Goal: Information Seeking & Learning: Learn about a topic

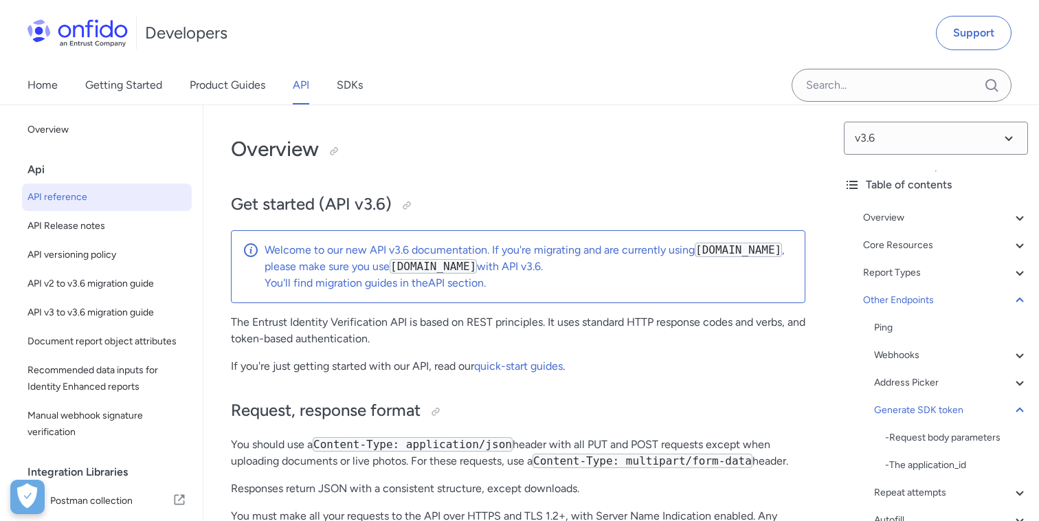
select select "http"
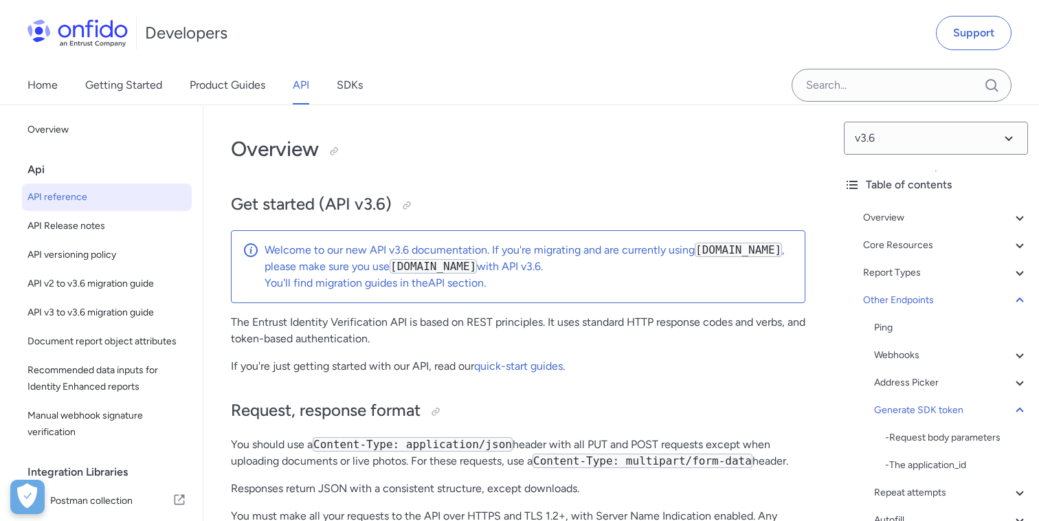
select select "http"
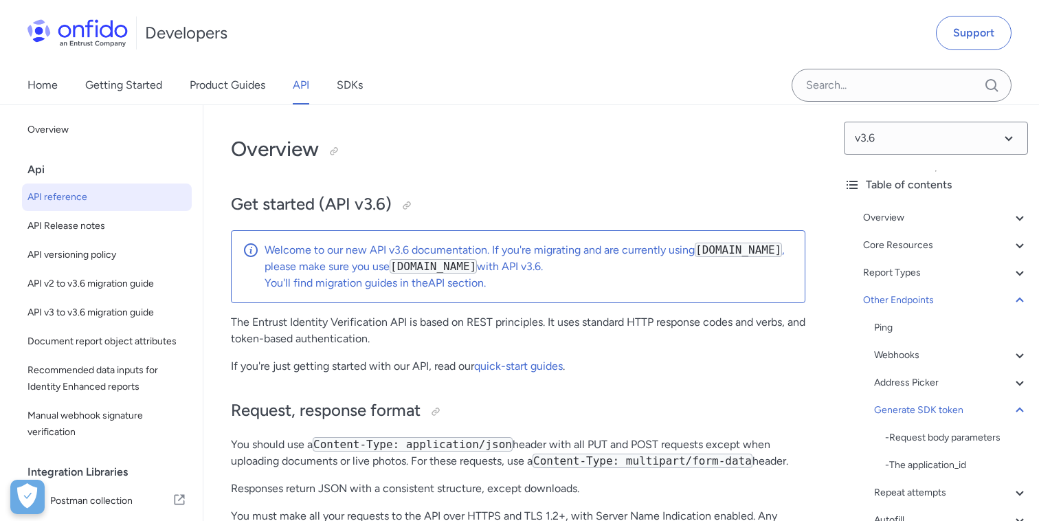
select select "http"
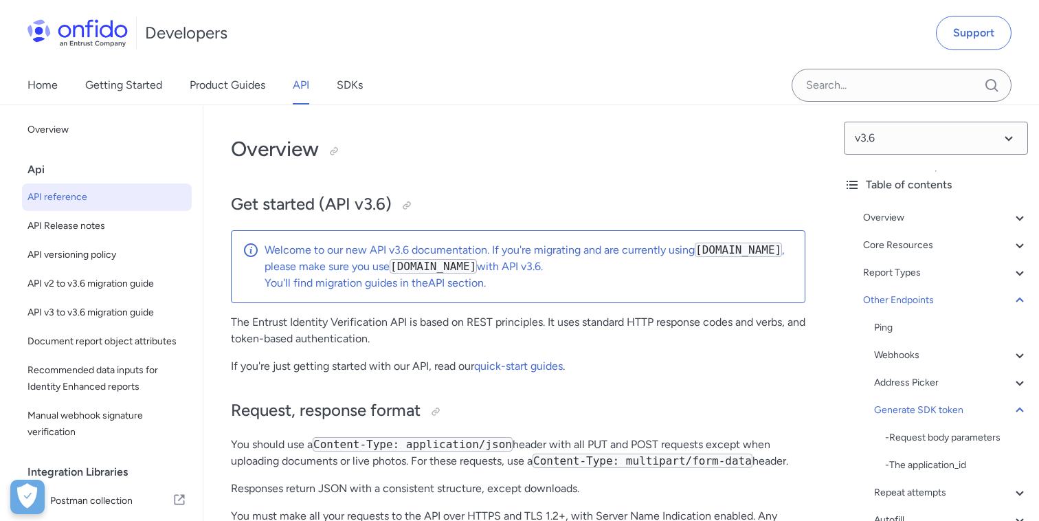
select select "http"
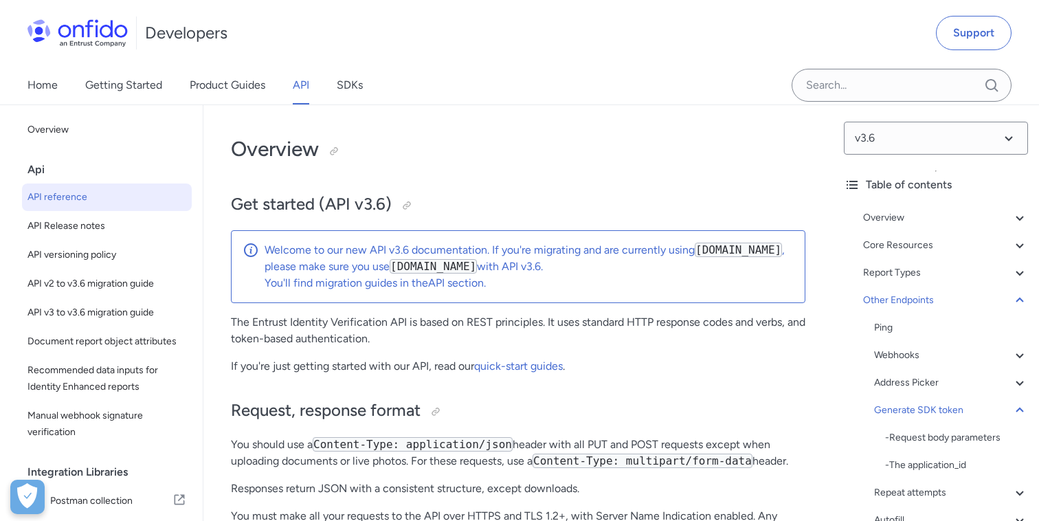
select select "http"
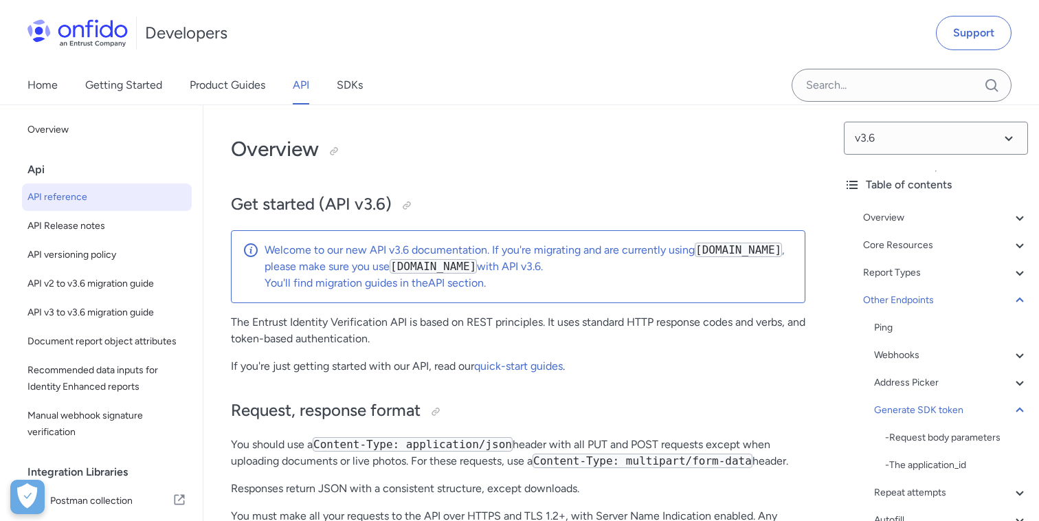
select select "http"
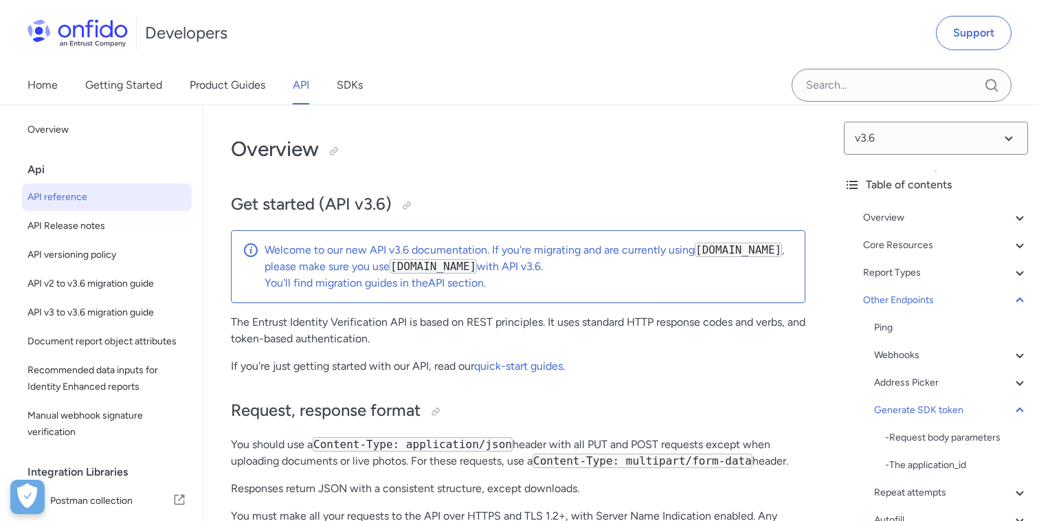
select select "http"
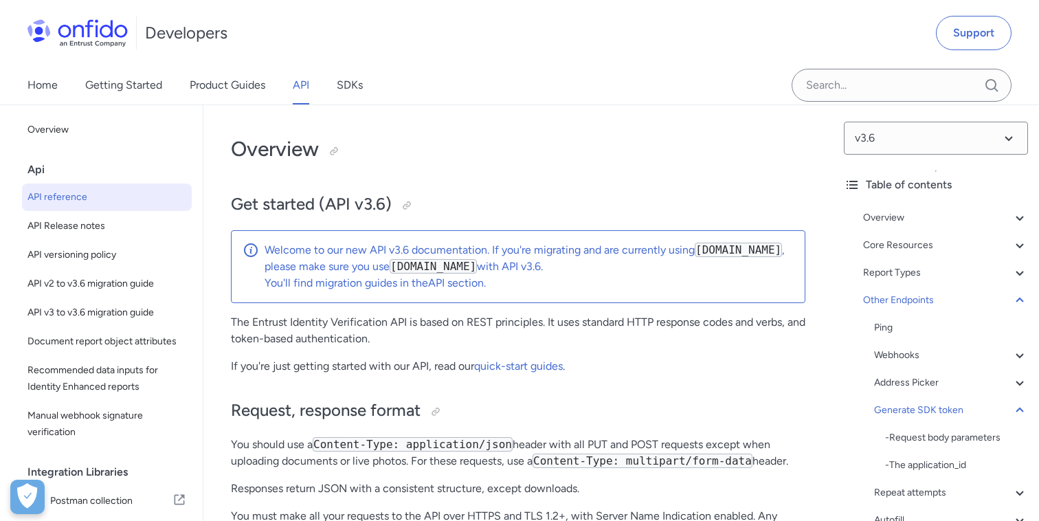
select select "http"
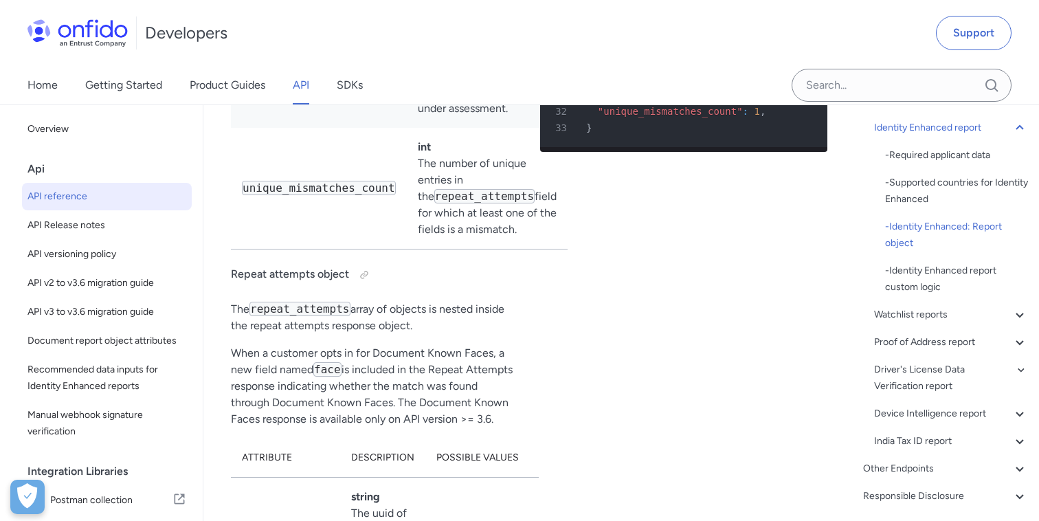
scroll to position [304, 0]
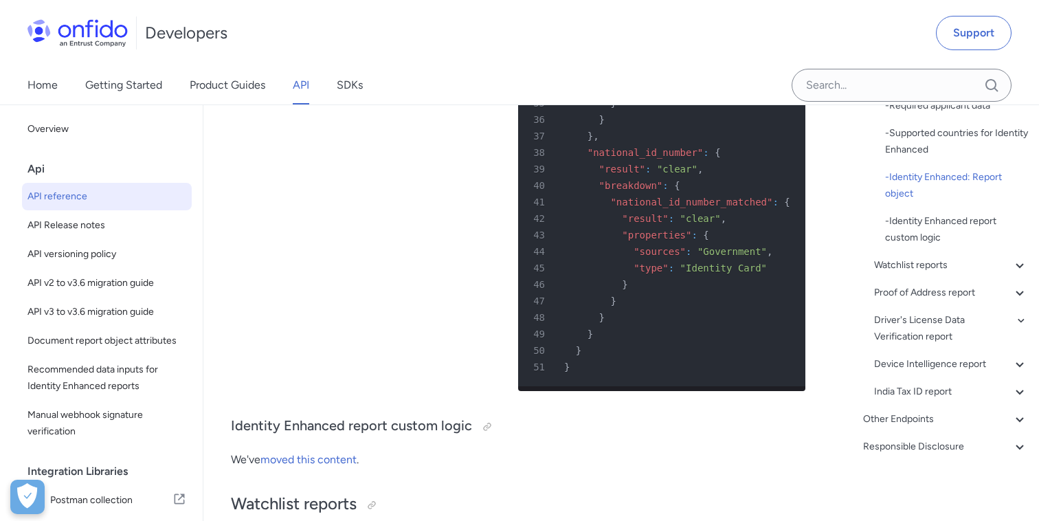
click at [905, 389] on div "India Tax ID report" at bounding box center [951, 391] width 154 height 16
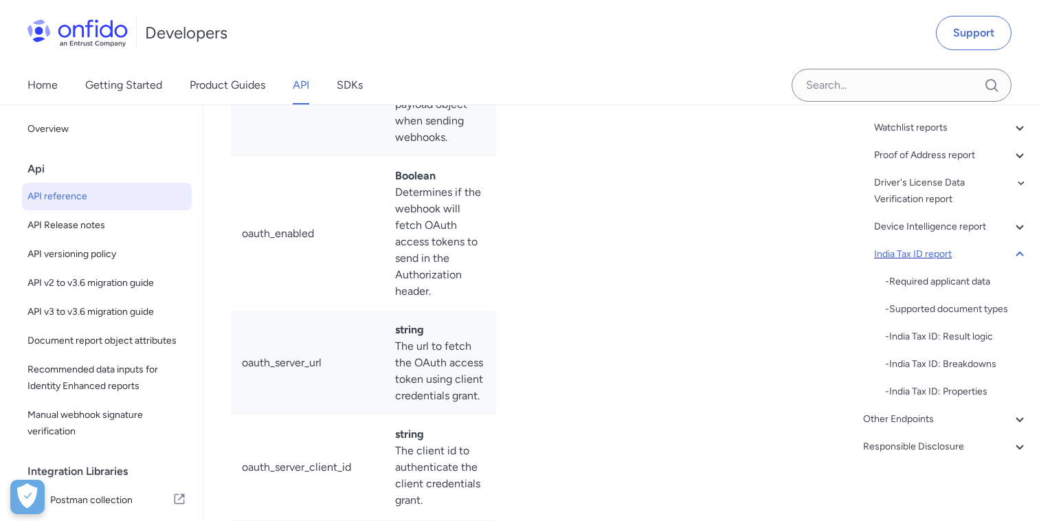
scroll to position [282, 0]
click at [906, 418] on div "Other Endpoints" at bounding box center [945, 419] width 165 height 16
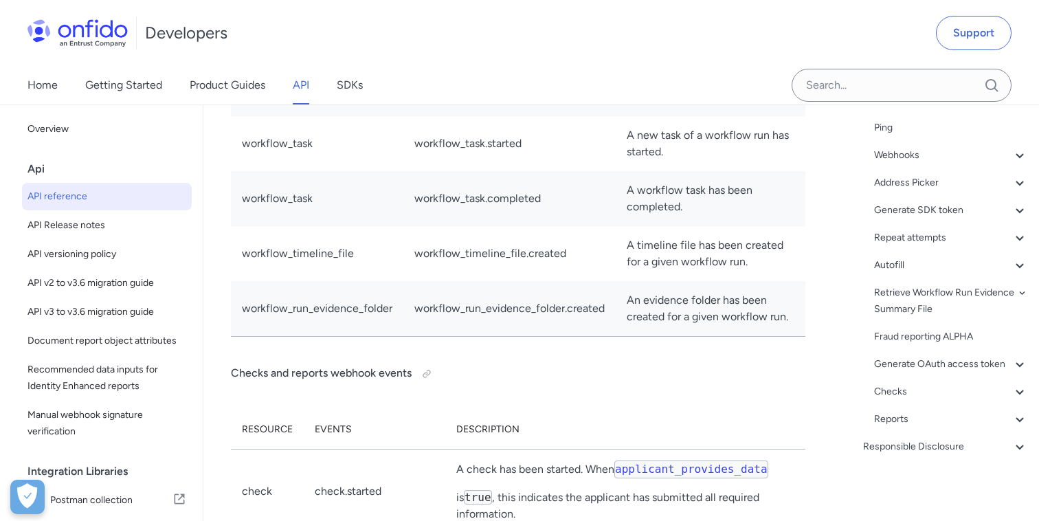
scroll to position [199, 0]
click at [891, 208] on div "Generate SDK token" at bounding box center [951, 210] width 154 height 16
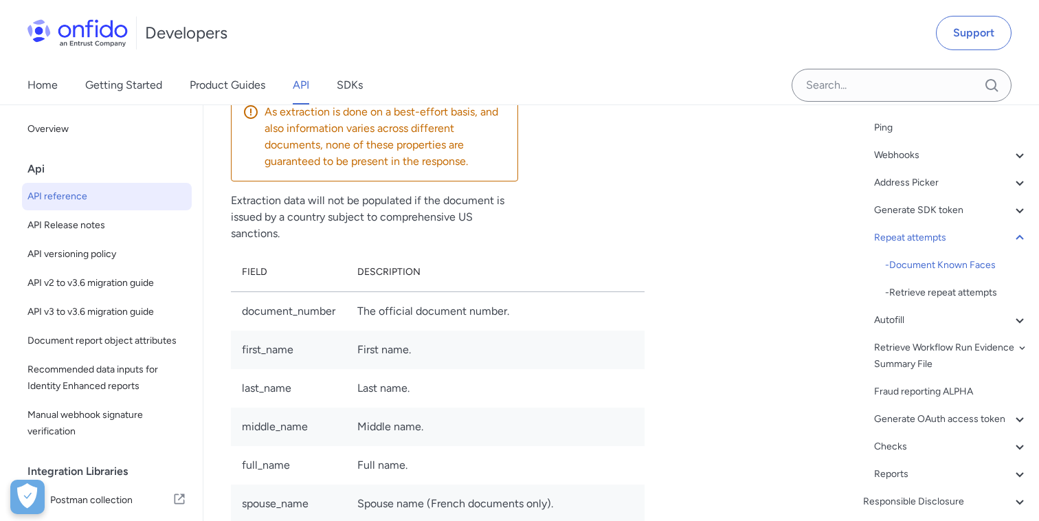
scroll to position [138104, 0]
drag, startPoint x: 257, startPoint y: 254, endPoint x: 312, endPoint y: 254, distance: 55.0
copy code "unique_mismatches_count"
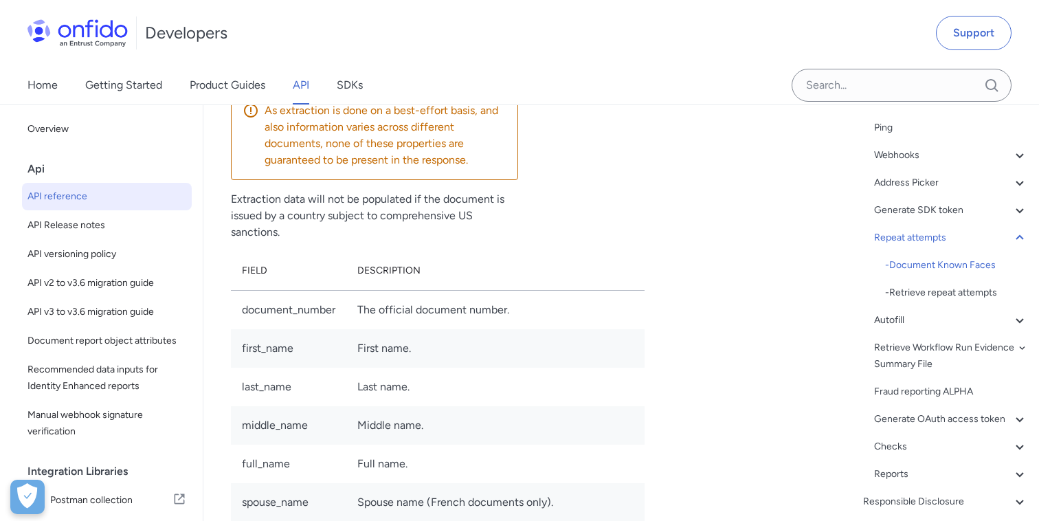
drag, startPoint x: 263, startPoint y: 249, endPoint x: 336, endPoint y: 249, distance: 72.8
copy code "unique_mismatches_count"
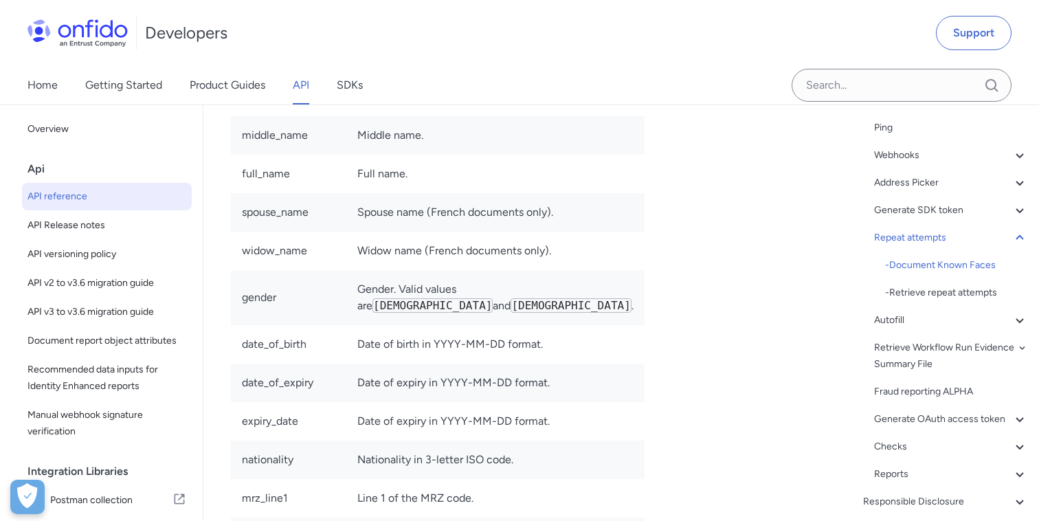
scroll to position [138443, 0]
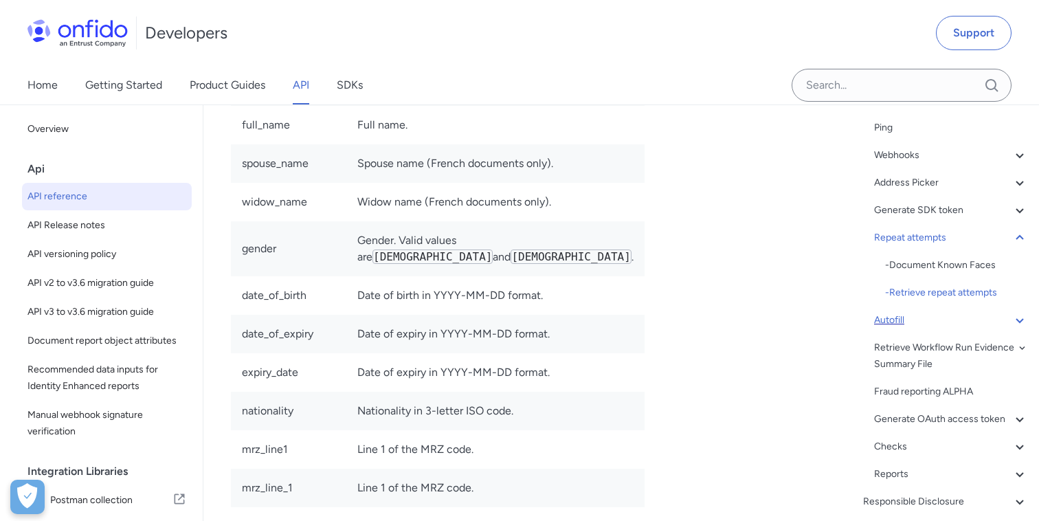
click at [879, 321] on div "Autofill" at bounding box center [951, 320] width 154 height 16
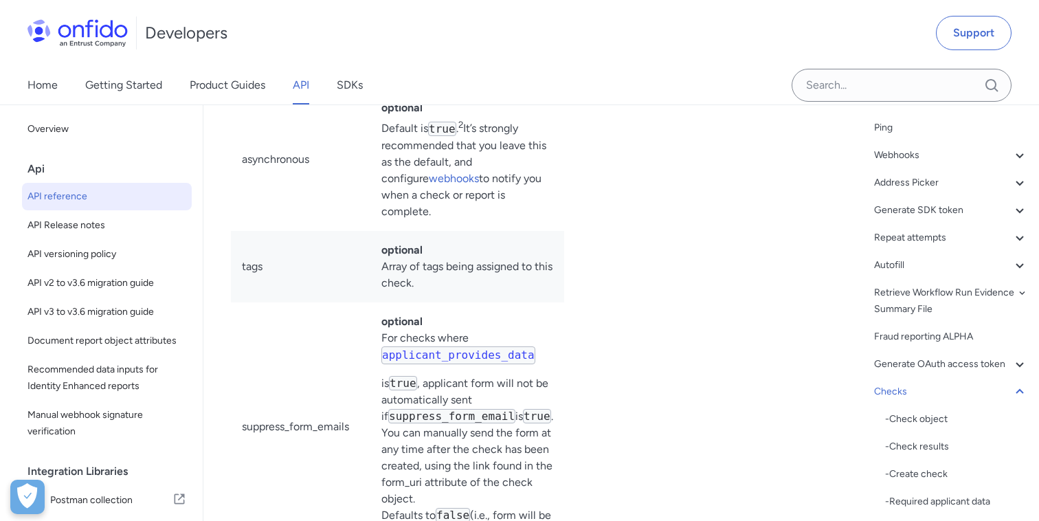
scroll to position [146475, 0]
click at [1019, 387] on icon at bounding box center [1019, 391] width 16 height 16
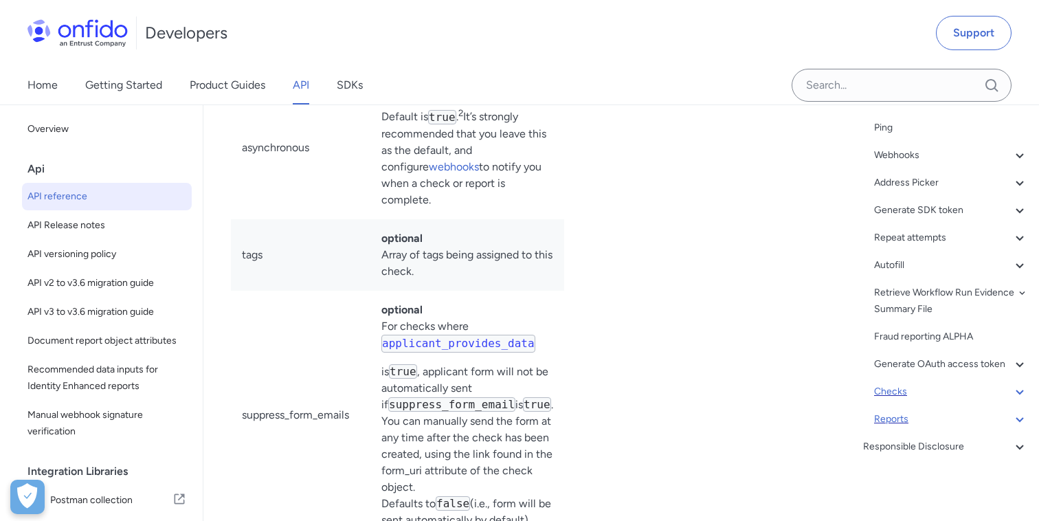
click at [884, 411] on div "Reports" at bounding box center [951, 419] width 154 height 16
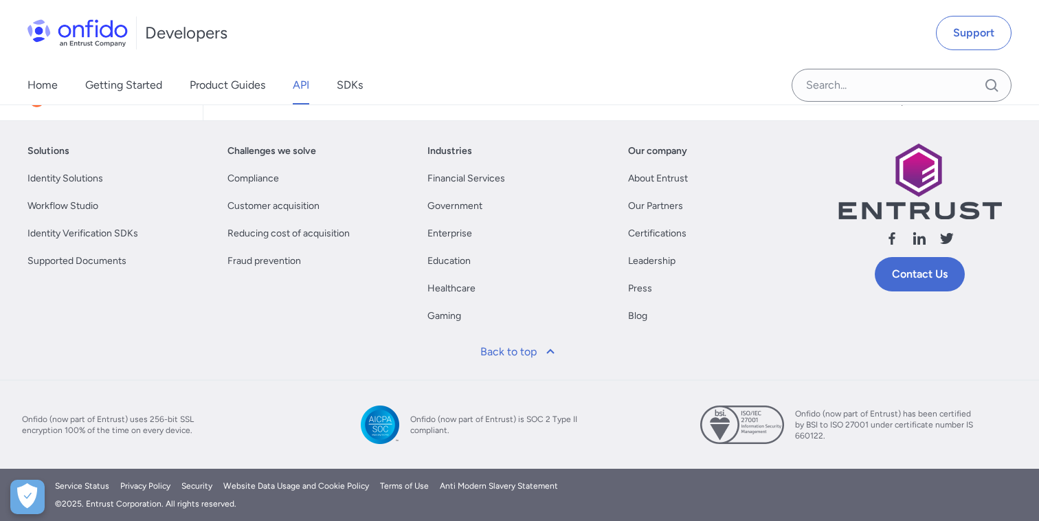
scroll to position [155139, 0]
click at [1022, 27] on icon at bounding box center [1019, 18] width 16 height 16
click at [869, 54] on div "Responsible Disclosure" at bounding box center [945, 46] width 165 height 16
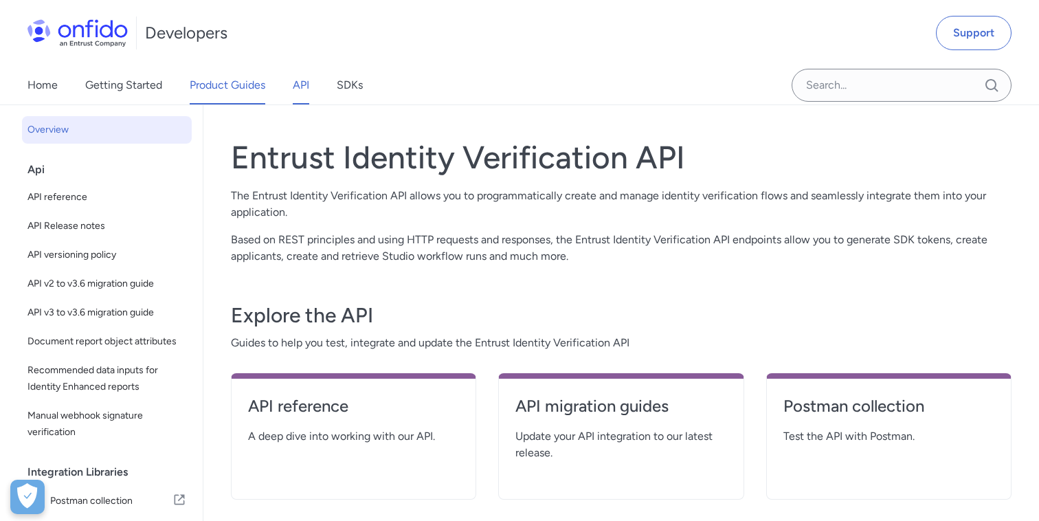
click at [204, 103] on link "Product Guides" at bounding box center [228, 85] width 76 height 38
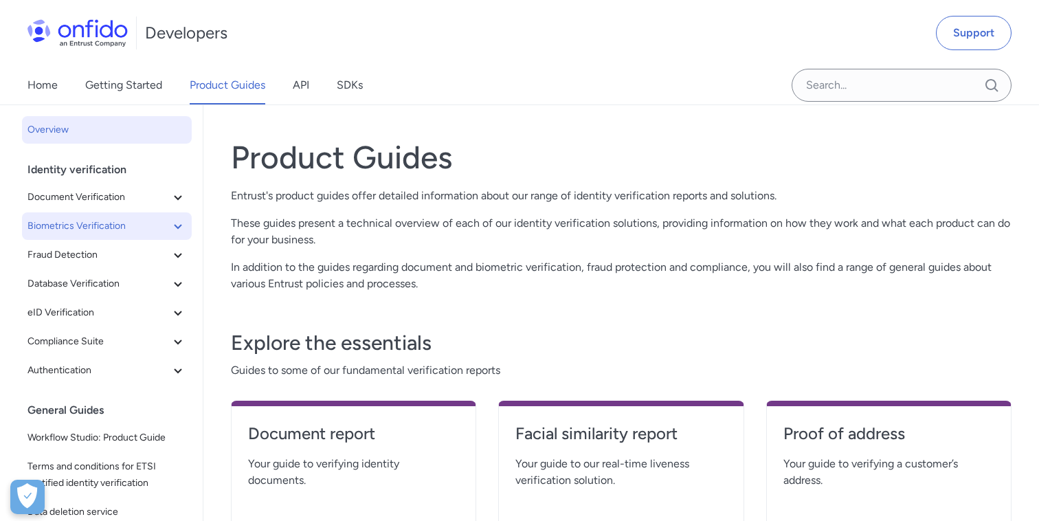
click at [177, 224] on icon at bounding box center [178, 226] width 16 height 16
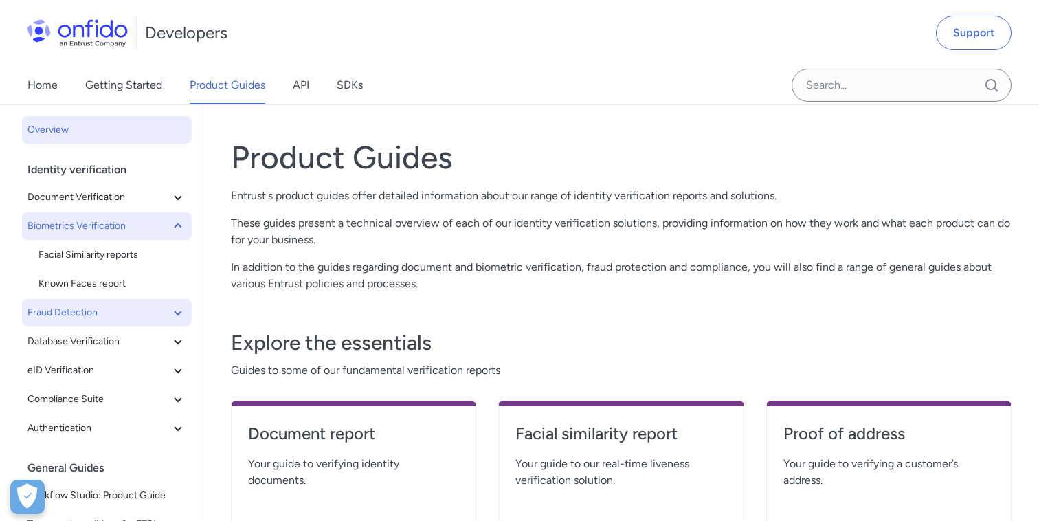
click at [173, 310] on icon at bounding box center [178, 312] width 16 height 16
click at [174, 373] on icon at bounding box center [178, 370] width 16 height 16
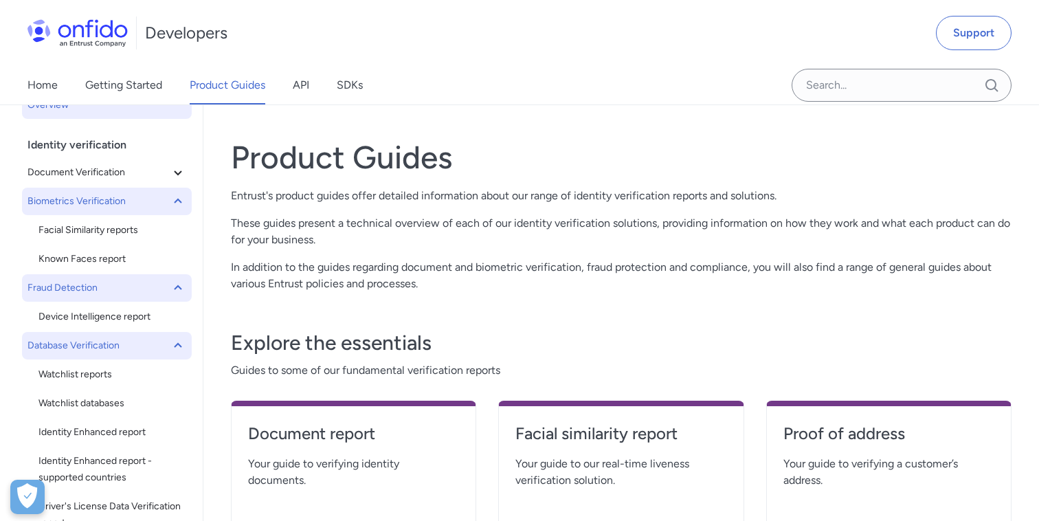
scroll to position [38, 0]
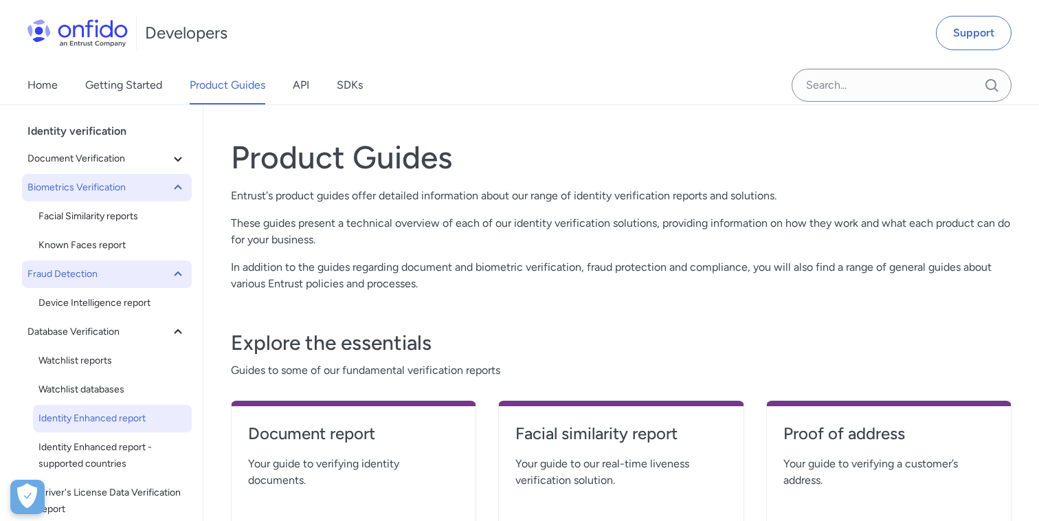
click at [131, 411] on span "Identity Enhanced report" at bounding box center [112, 418] width 148 height 16
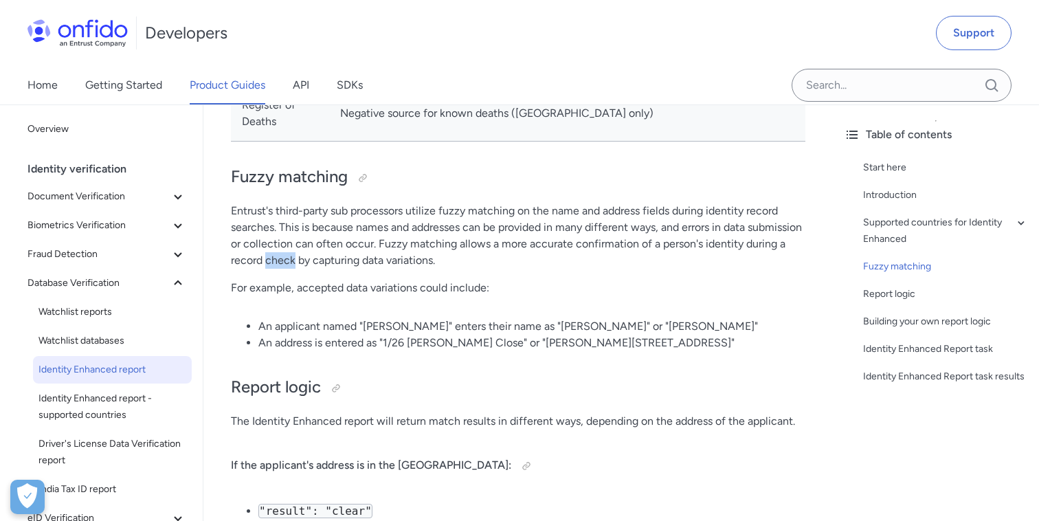
scroll to position [1364, 0]
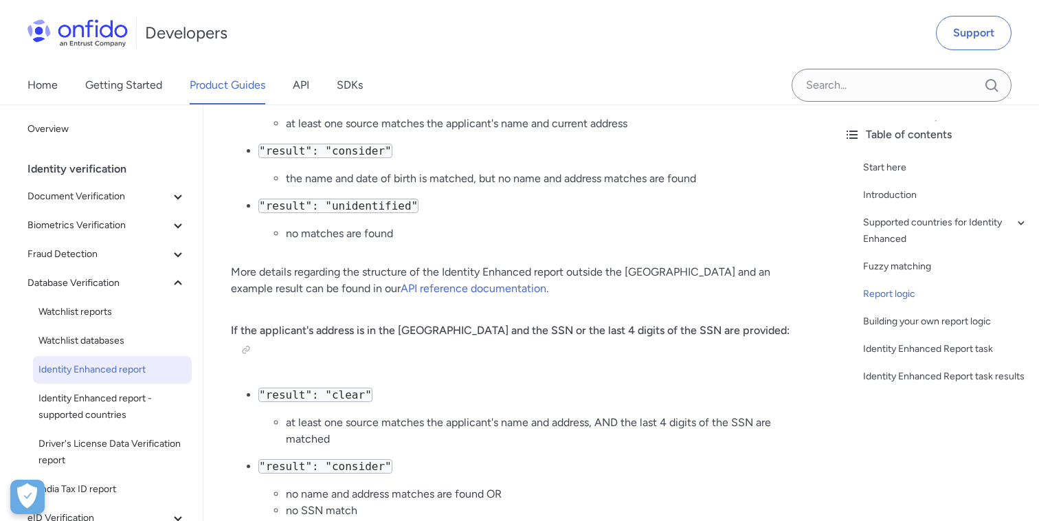
scroll to position [2082, 0]
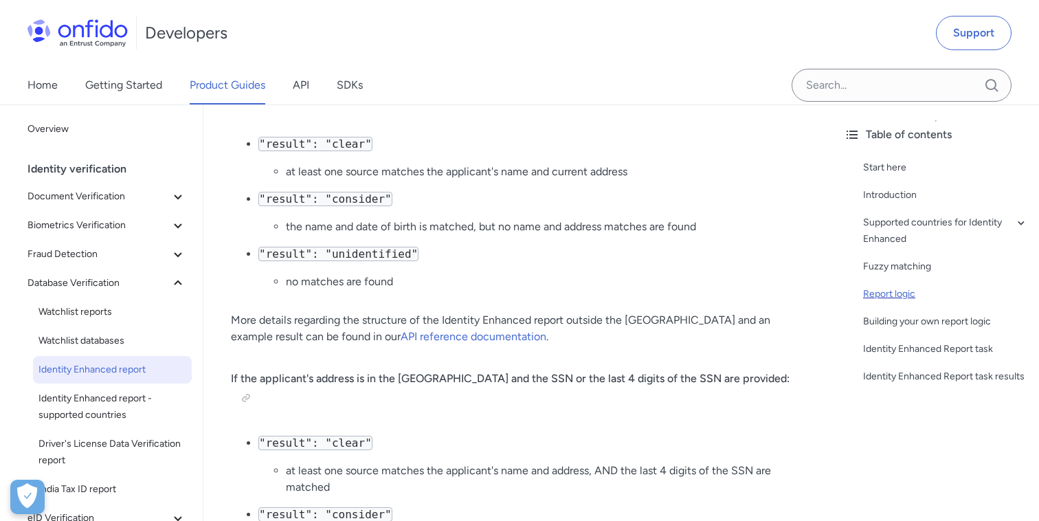
click at [888, 297] on div "Report logic" at bounding box center [945, 294] width 165 height 16
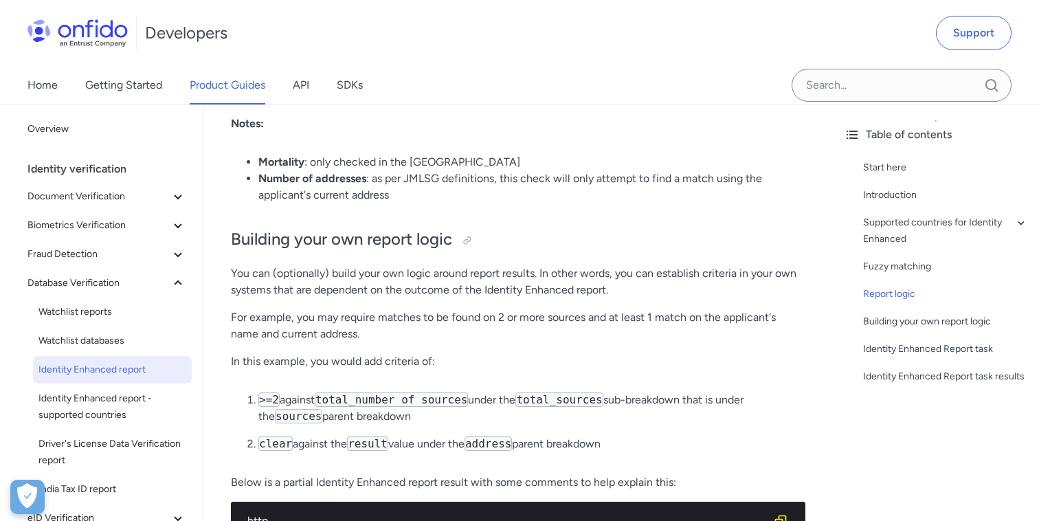
scroll to position [2653, 0]
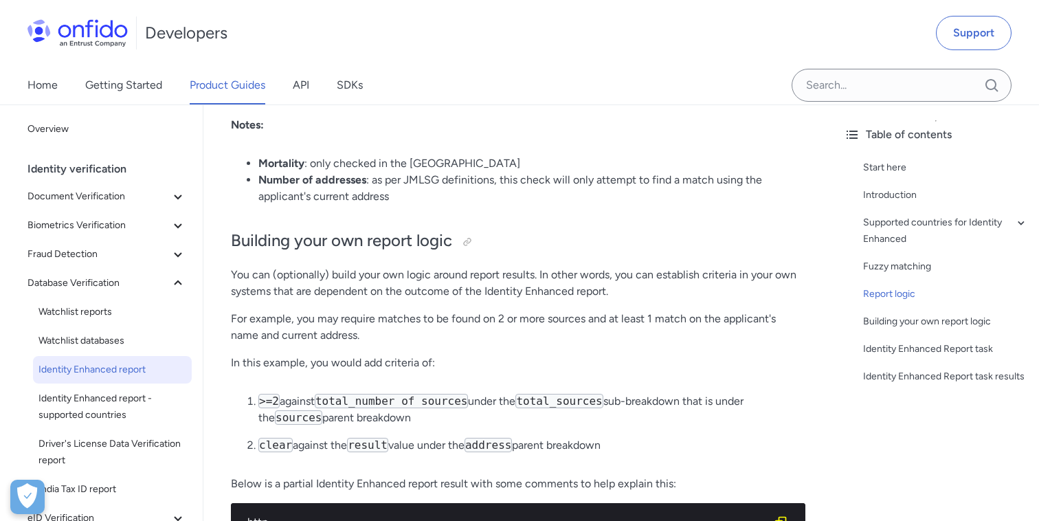
click at [352, 394] on code "total_number of sources" at bounding box center [392, 401] width 154 height 14
drag, startPoint x: 352, startPoint y: 385, endPoint x: 414, endPoint y: 385, distance: 61.8
click at [414, 394] on code "total_number of sources" at bounding box center [392, 401] width 154 height 14
click at [451, 394] on code "total_number of sources" at bounding box center [392, 401] width 154 height 14
copy code "total_number of sources"
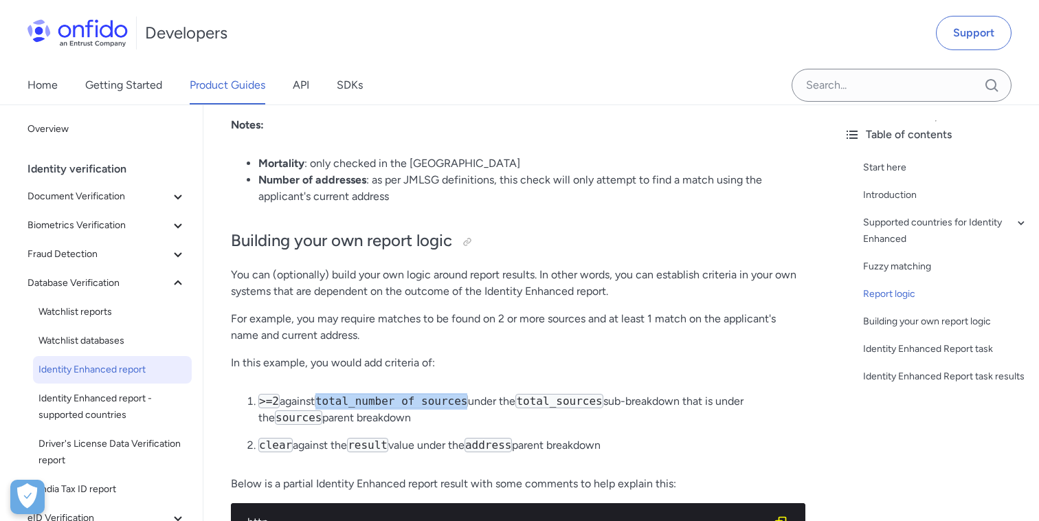
click at [389, 269] on p "You can (optionally) build your own logic around report results. In other words…" at bounding box center [518, 283] width 574 height 33
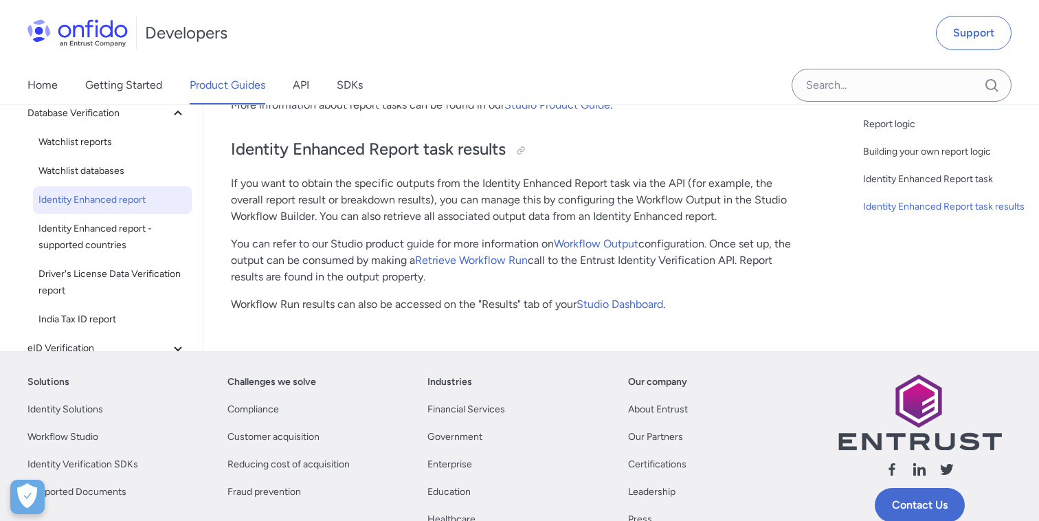
scroll to position [4709, 0]
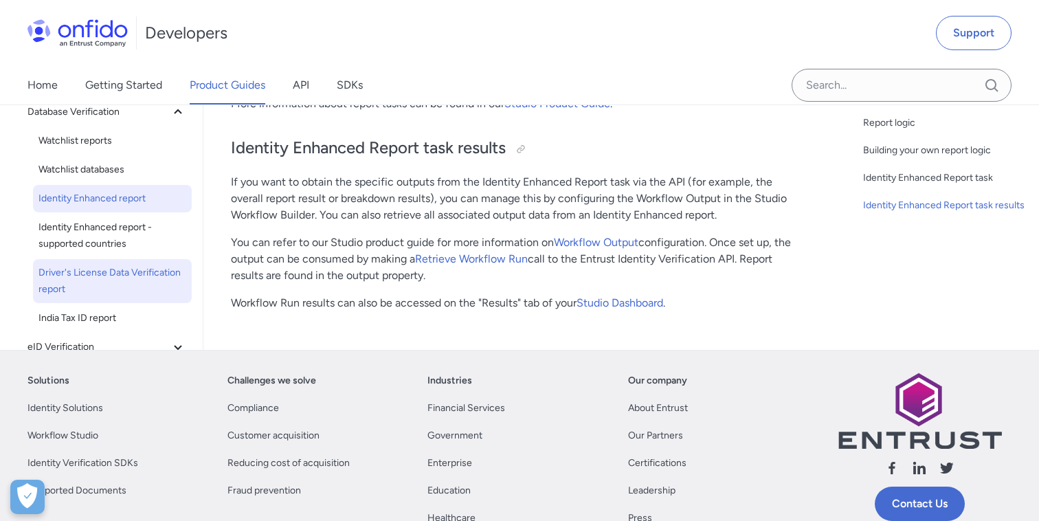
click at [123, 267] on span "Driver's License Data Verification report" at bounding box center [112, 280] width 148 height 33
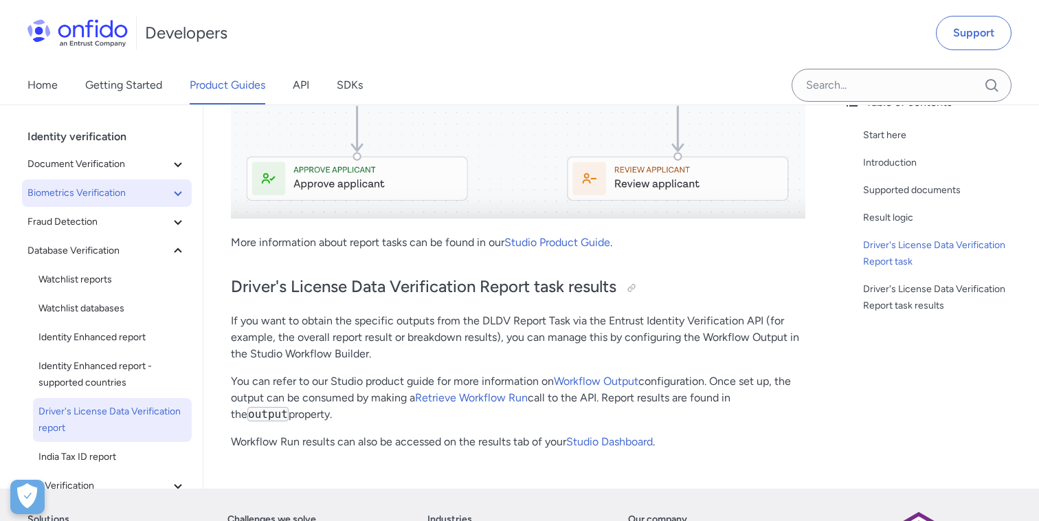
scroll to position [1302, 0]
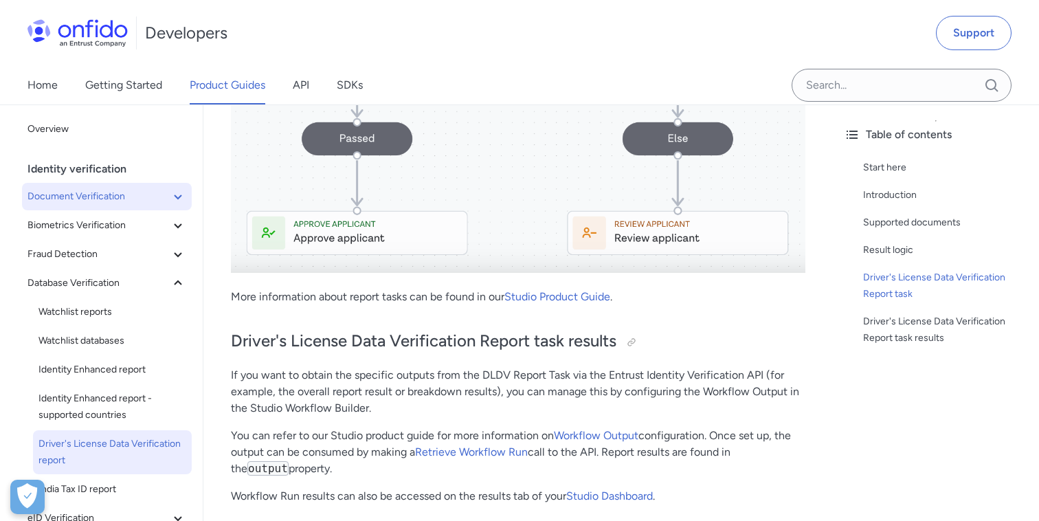
click at [177, 197] on button "Document Verification" at bounding box center [107, 196] width 170 height 27
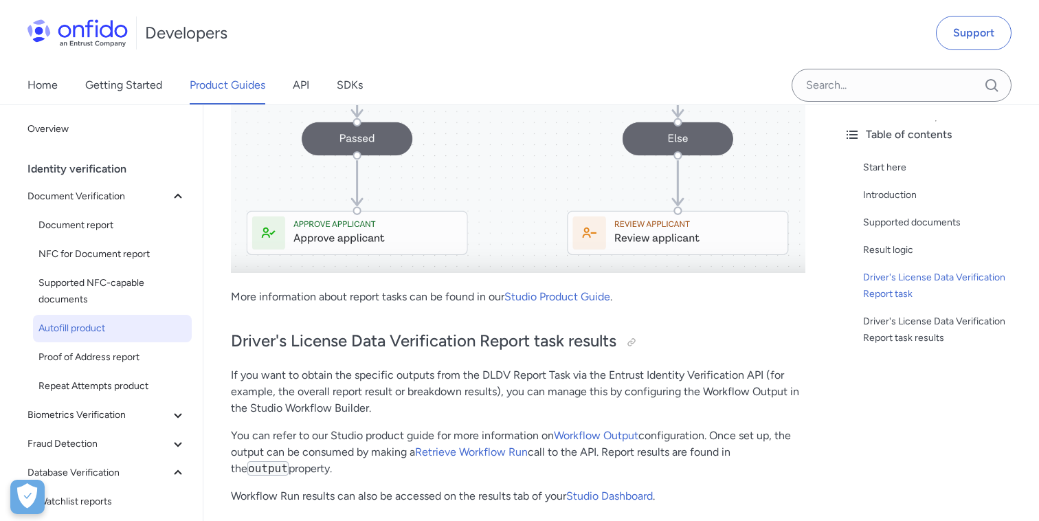
click at [71, 320] on span "Autofill product" at bounding box center [112, 328] width 148 height 16
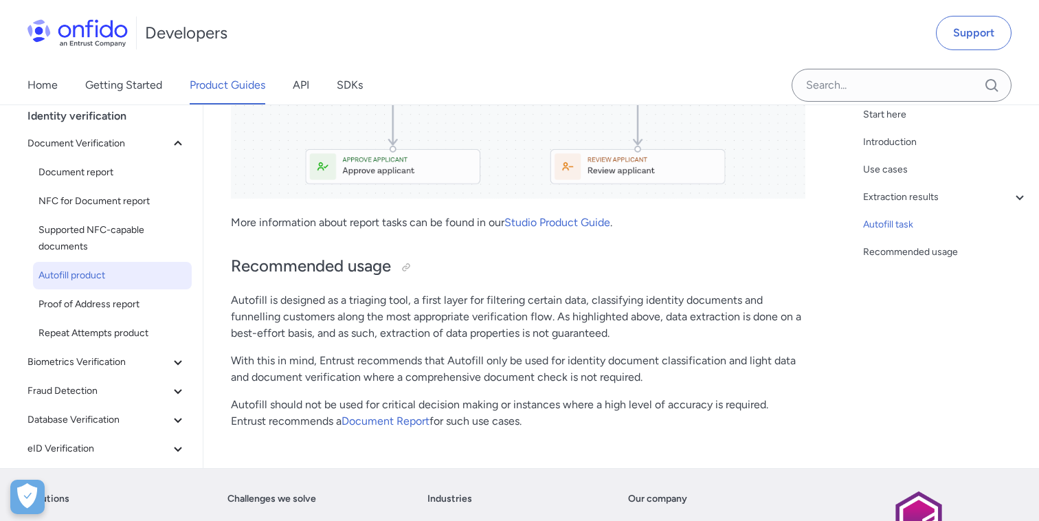
scroll to position [2289, 0]
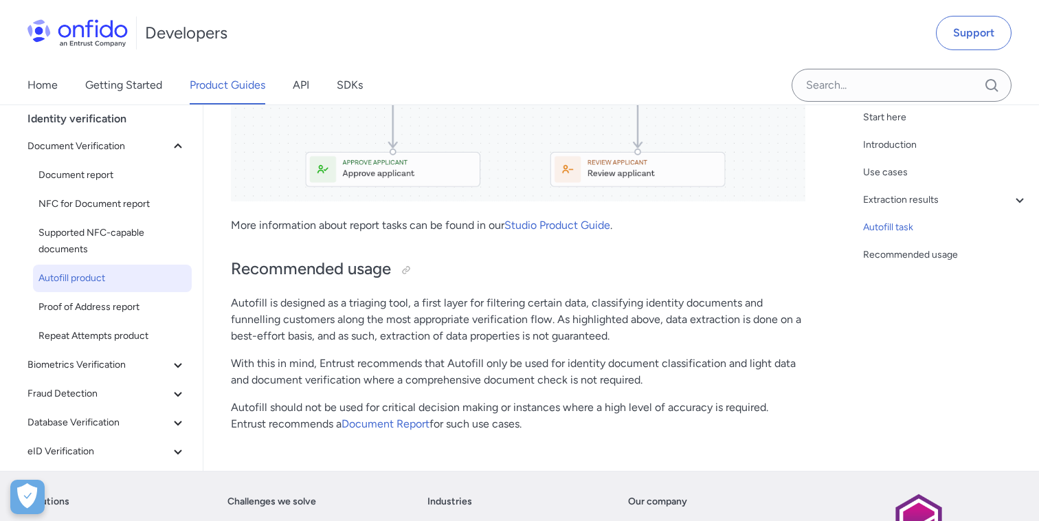
click at [336, 97] on div "Home Getting Started Product Guides API SDKs" at bounding box center [209, 85] width 418 height 38
click at [341, 95] on link "SDKs" at bounding box center [350, 85] width 26 height 38
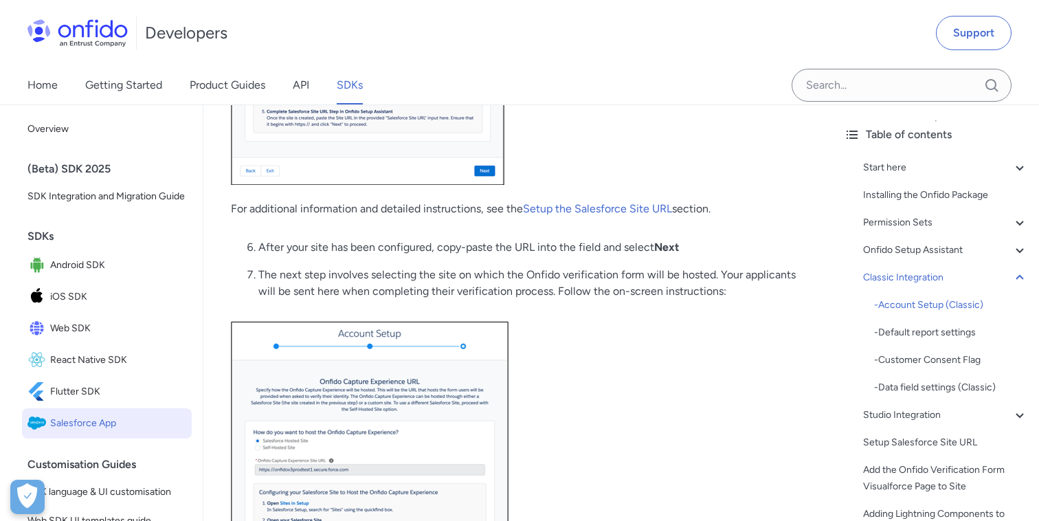
scroll to position [6103, 0]
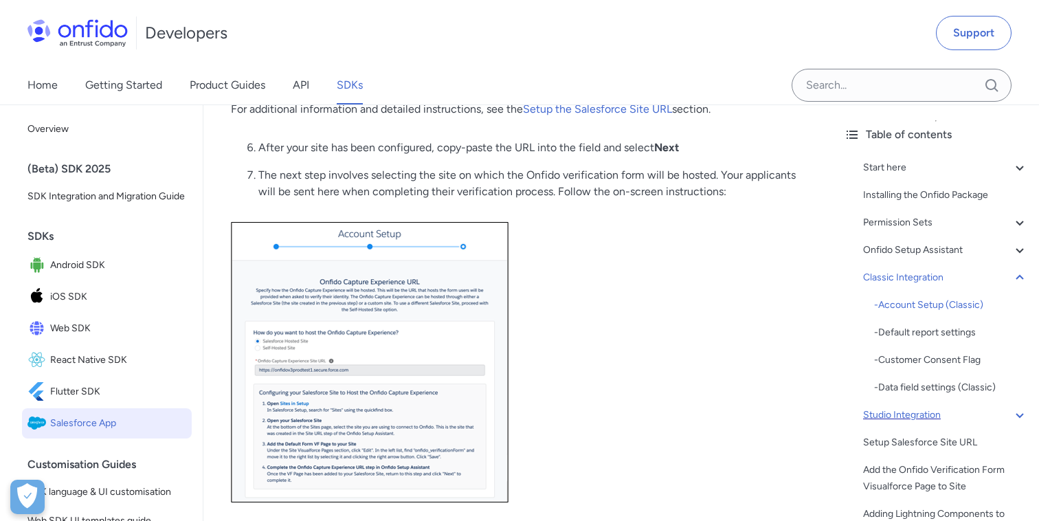
click at [895, 413] on div "Studio Integration" at bounding box center [945, 415] width 165 height 16
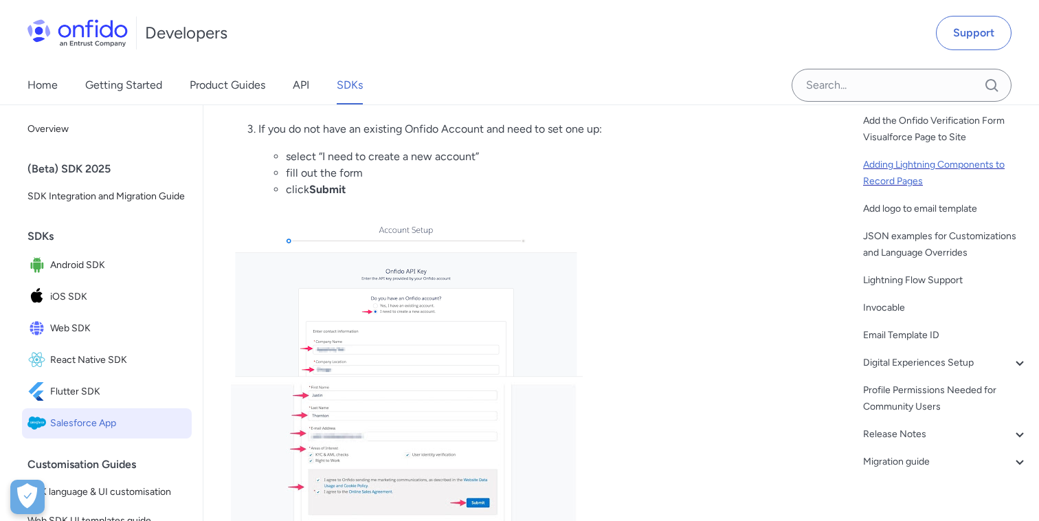
scroll to position [337, 0]
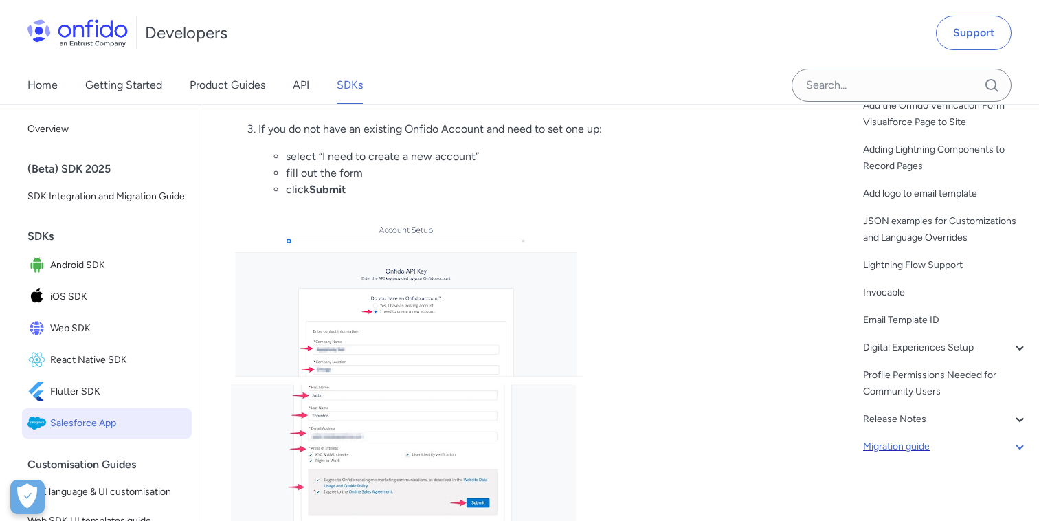
click at [890, 444] on div "Migration guide" at bounding box center [945, 446] width 165 height 16
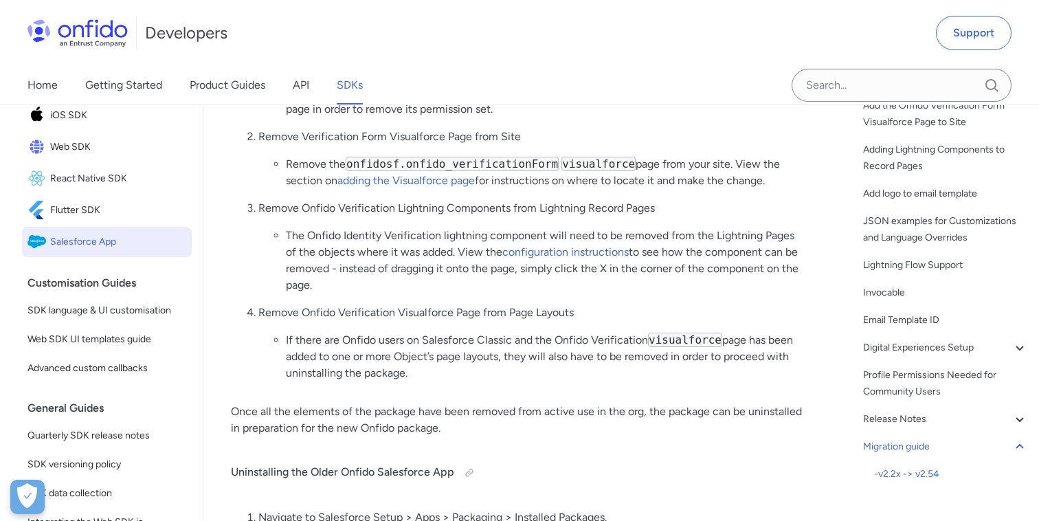
scroll to position [192, 0]
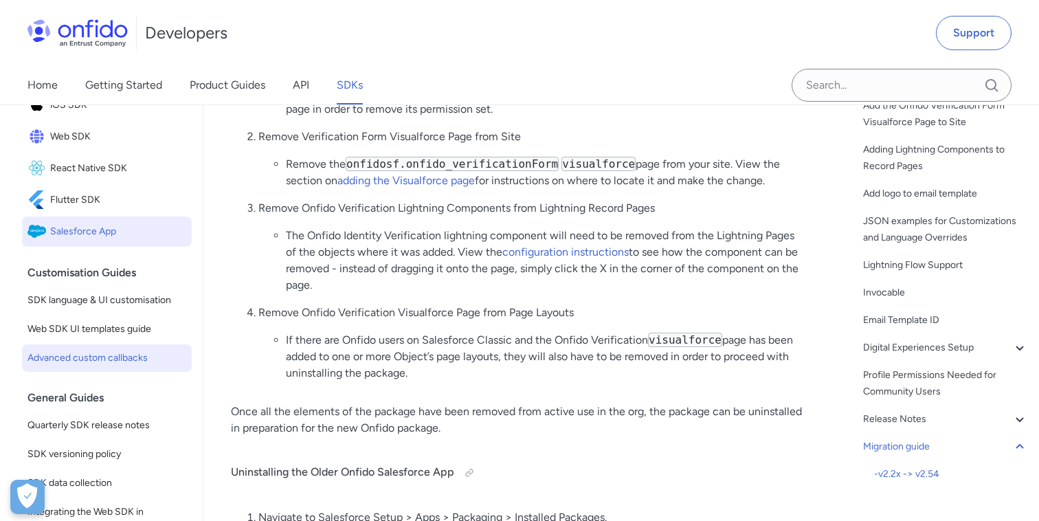
click at [130, 367] on link "Advanced custom callbacks" at bounding box center [107, 357] width 170 height 27
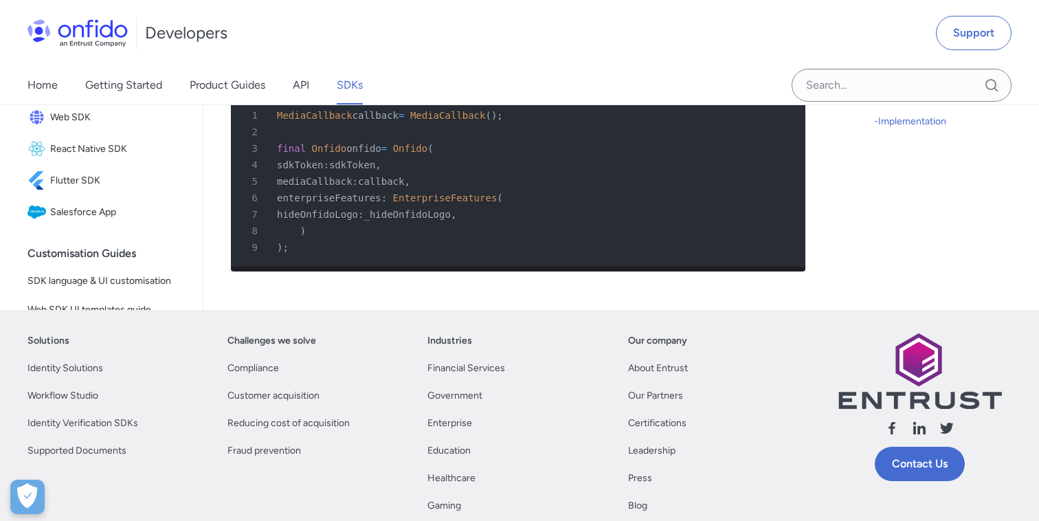
scroll to position [9029, 0]
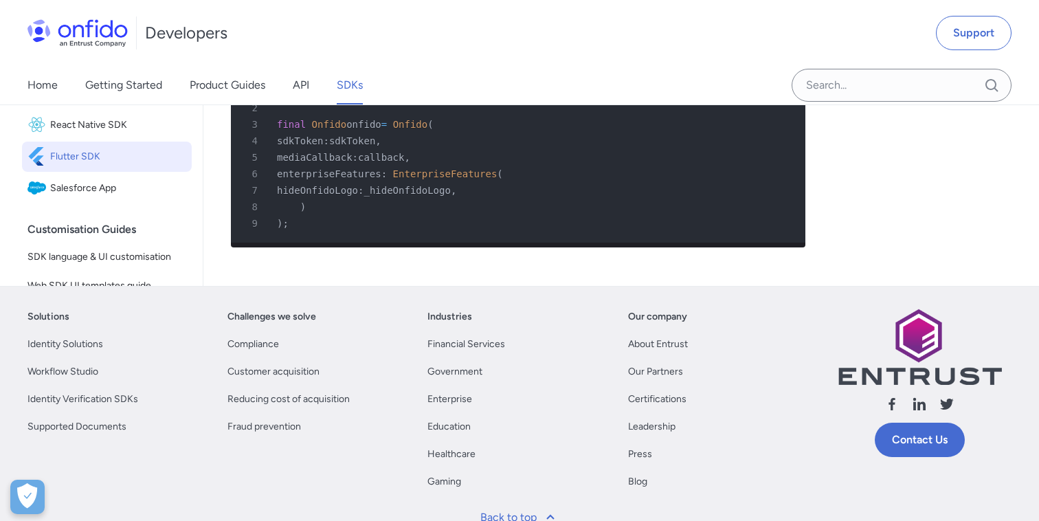
click at [153, 158] on span "Flutter SDK" at bounding box center [118, 156] width 136 height 19
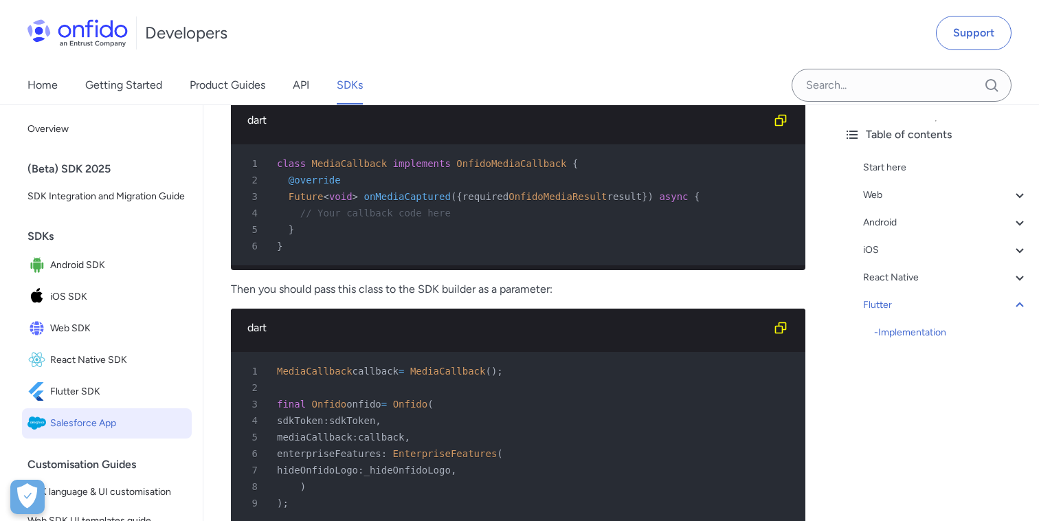
scroll to position [8741, 0]
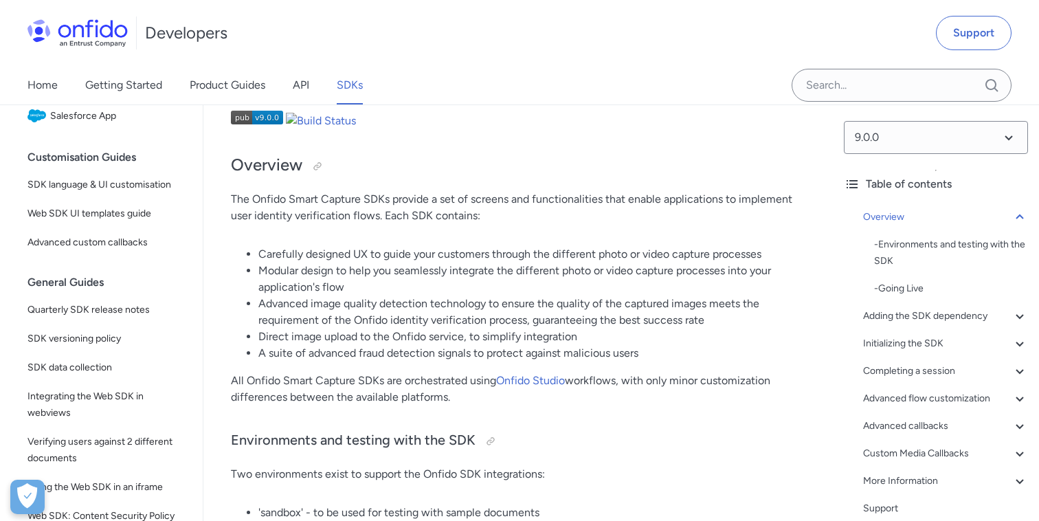
scroll to position [234, 0]
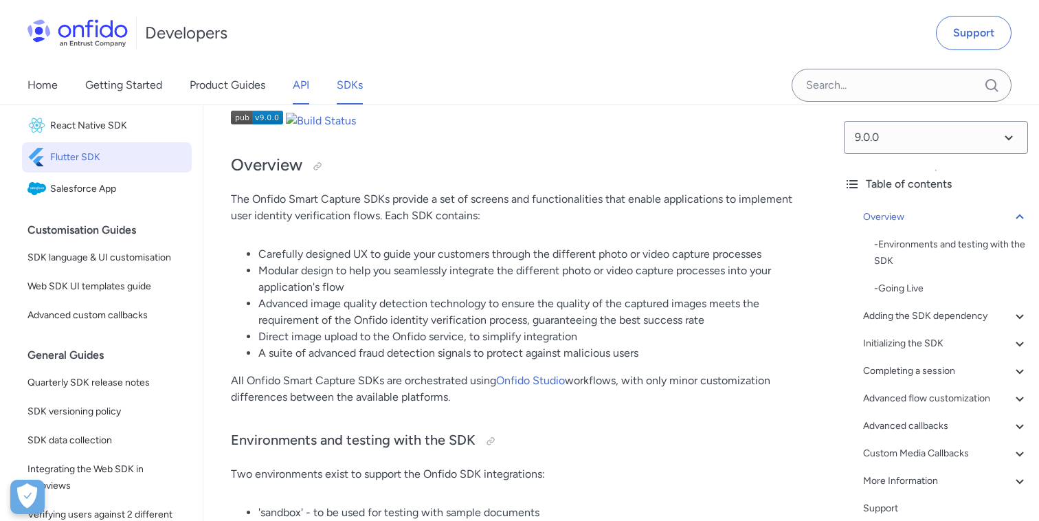
click at [304, 84] on link "API" at bounding box center [301, 85] width 16 height 38
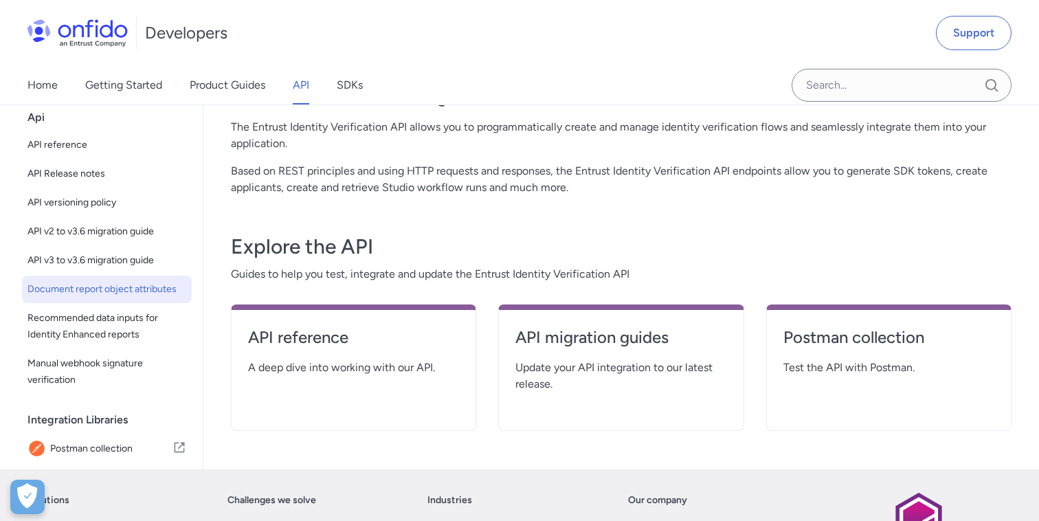
click at [135, 288] on span "Document report object attributes" at bounding box center [106, 289] width 159 height 16
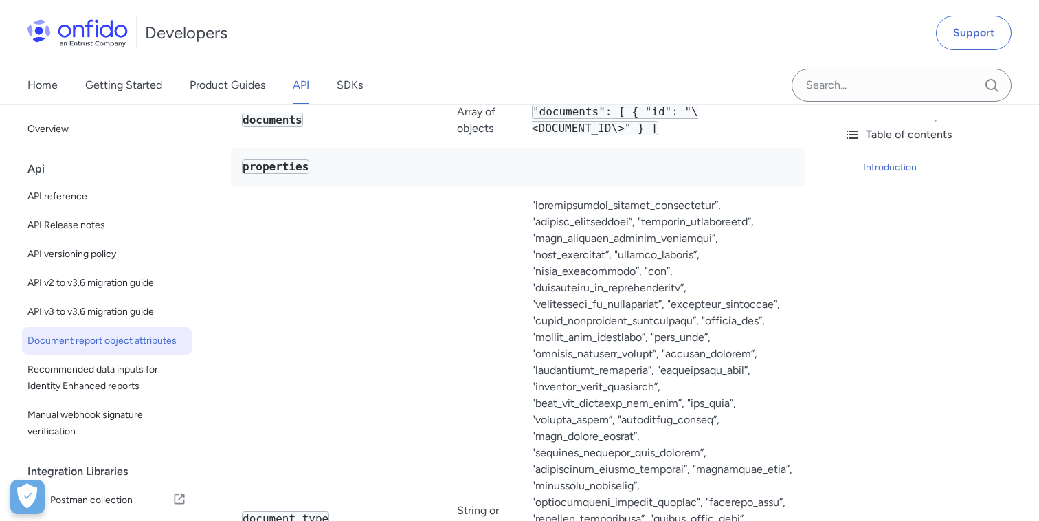
scroll to position [220, 0]
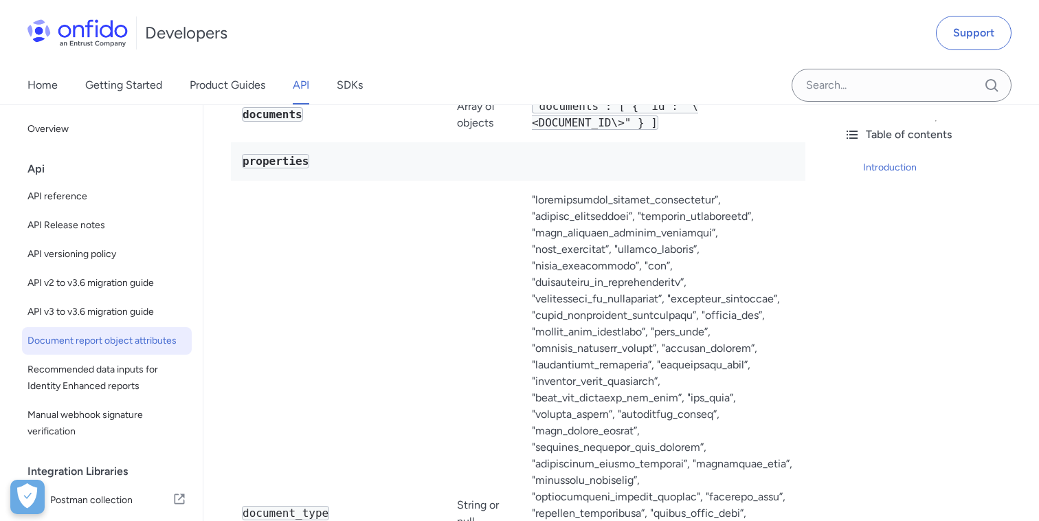
click at [551, 205] on td "Note : This list is subject to change and may not be exhaustive." at bounding box center [663, 513] width 284 height 665
copy td "accommodation_tenancy_certificate"
click at [577, 220] on td "Note : This list is subject to change and may not be exhaustive." at bounding box center [663, 513] width 284 height 665
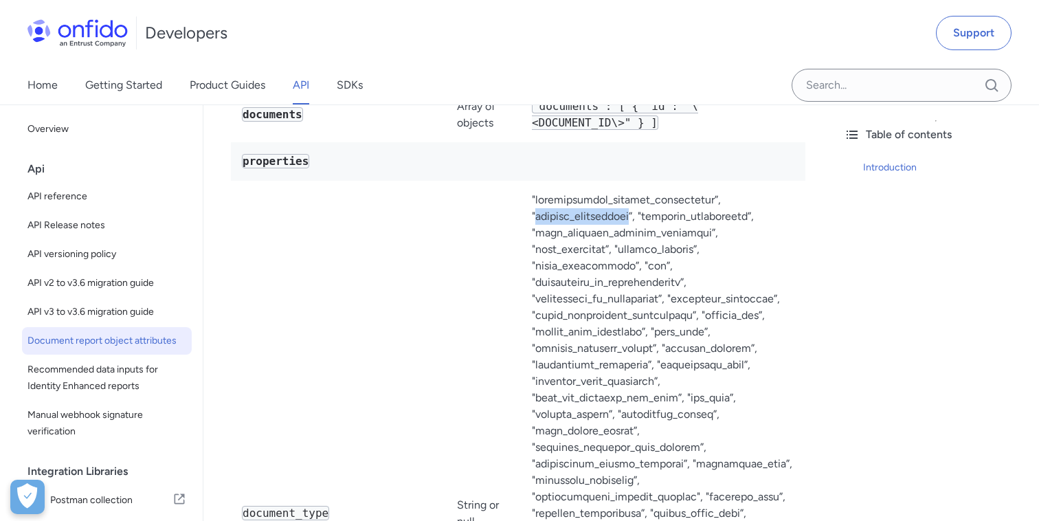
click at [577, 220] on td "Note : This list is subject to change and may not be exhaustive." at bounding box center [663, 513] width 284 height 665
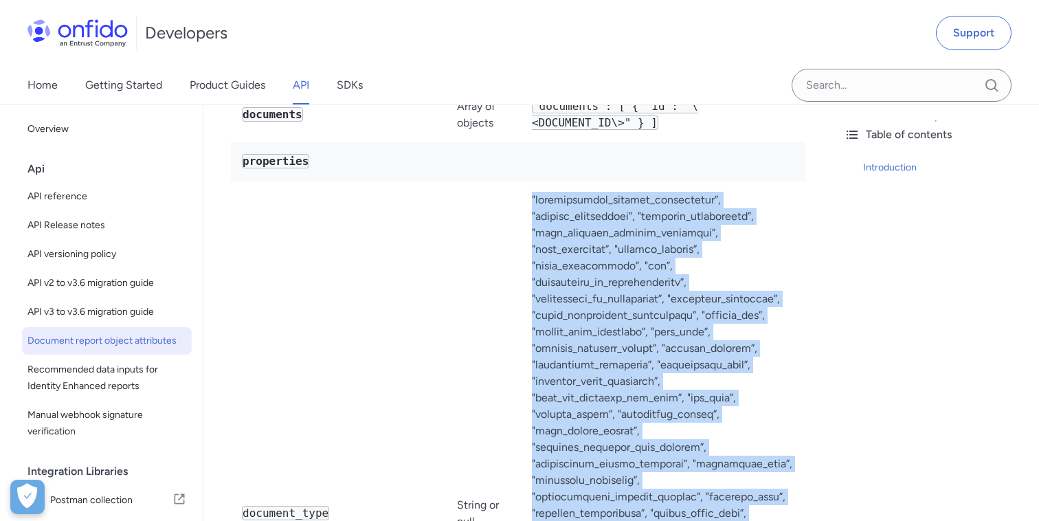
click at [577, 220] on td "Note : This list is subject to change and may not be exhaustive." at bounding box center [663, 513] width 284 height 665
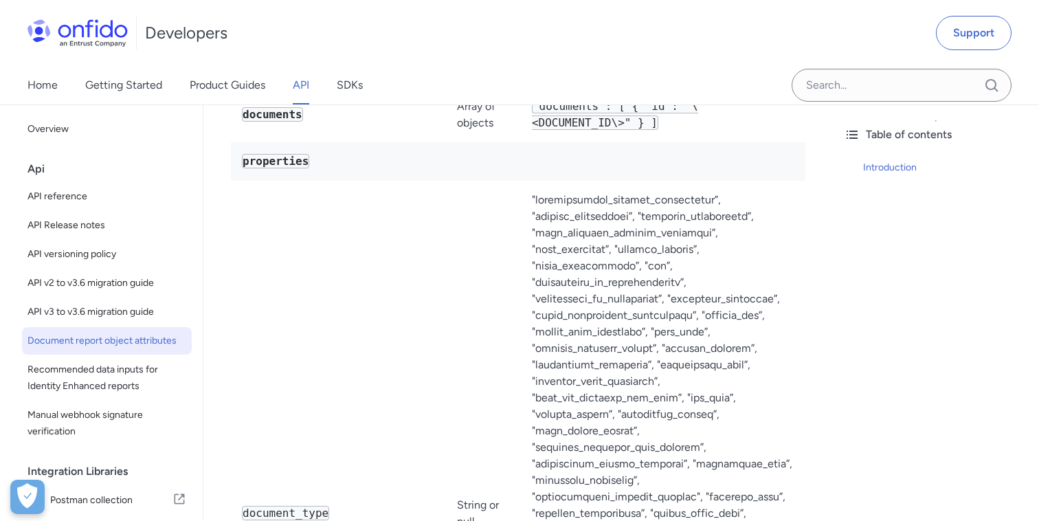
click at [558, 221] on td "Note : This list is subject to change and may not be exhaustive." at bounding box center [663, 513] width 284 height 665
copy td "address_certificate"
click at [675, 220] on td "Note : This list is subject to change and may not be exhaustive." at bounding box center [663, 513] width 284 height 665
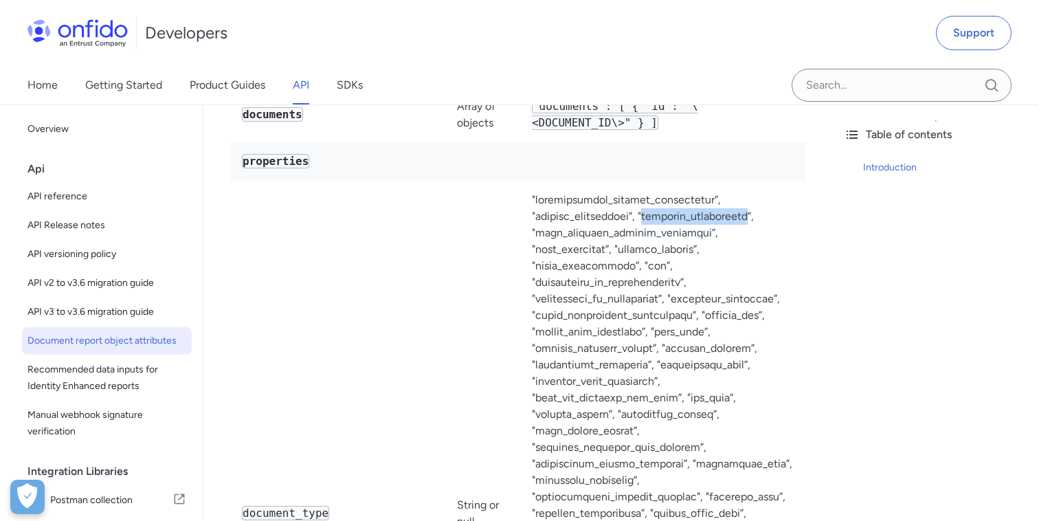
copy td "adoption_certificate"
click at [556, 238] on td "Note : This list is subject to change and may not be exhaustive." at bounding box center [663, 513] width 284 height 665
copy td "bank_building_society_statement"
click at [550, 248] on td "Note : This list is subject to change and may not be exhaustive." at bounding box center [663, 513] width 284 height 665
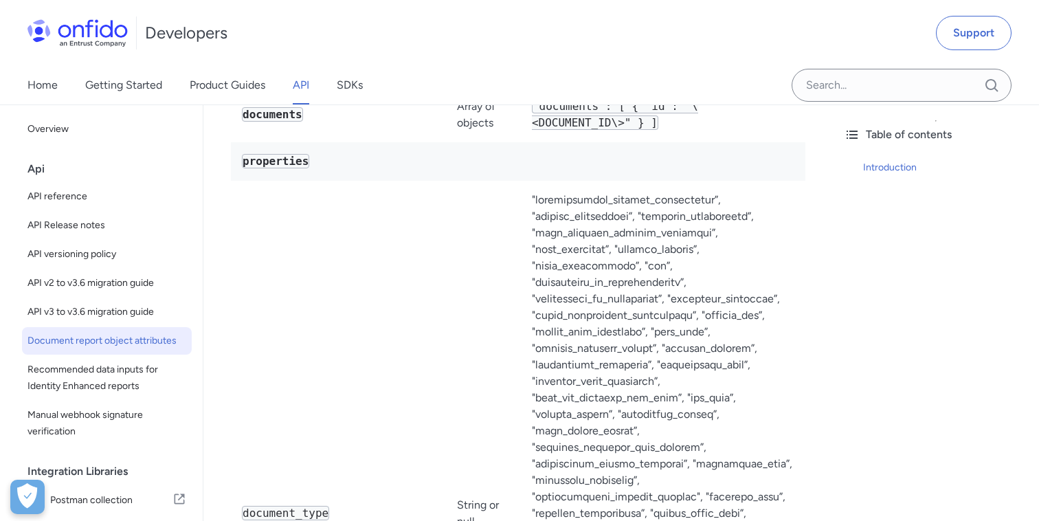
click at [550, 248] on td "Note : This list is subject to change and may not be exhaustive." at bounding box center [663, 513] width 284 height 665
copy td "bank_statement"
click at [652, 246] on td "Note : This list is subject to change and may not be exhaustive." at bounding box center [663, 513] width 284 height 665
copy td "benefit_letters"
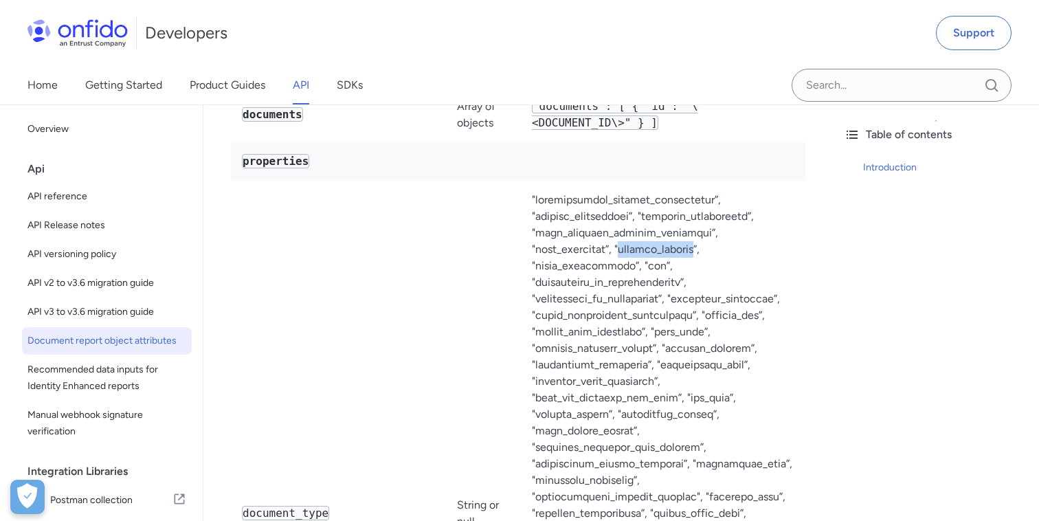
click at [550, 269] on td "Note : This list is subject to change and may not be exhaustive." at bounding box center [663, 513] width 284 height 665
copy td "birth_certificate"
click at [576, 287] on td "Note : This list is subject to change and may not be exhaustive." at bounding box center [663, 513] width 284 height 665
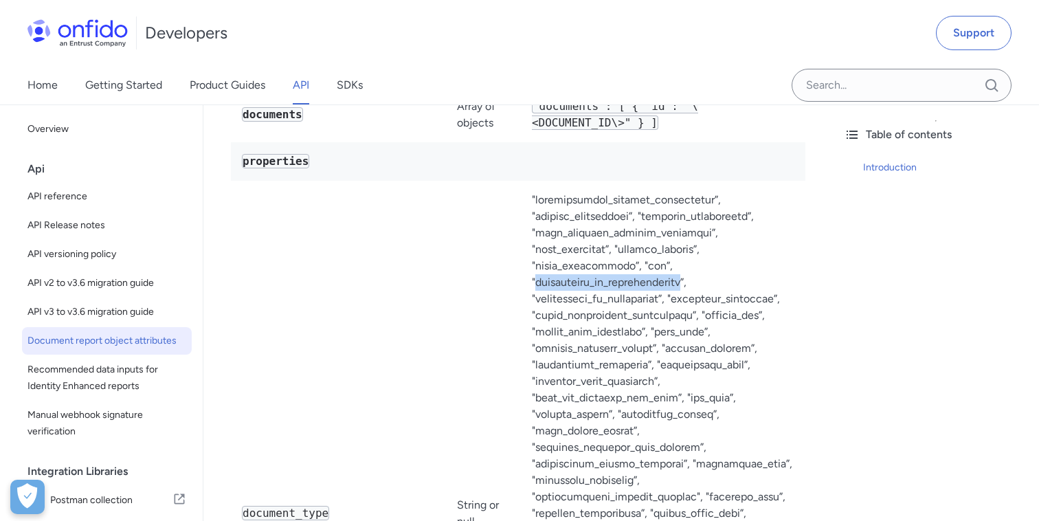
click at [576, 287] on td "Note : This list is subject to change and may not be exhaustive." at bounding box center [663, 513] width 284 height 665
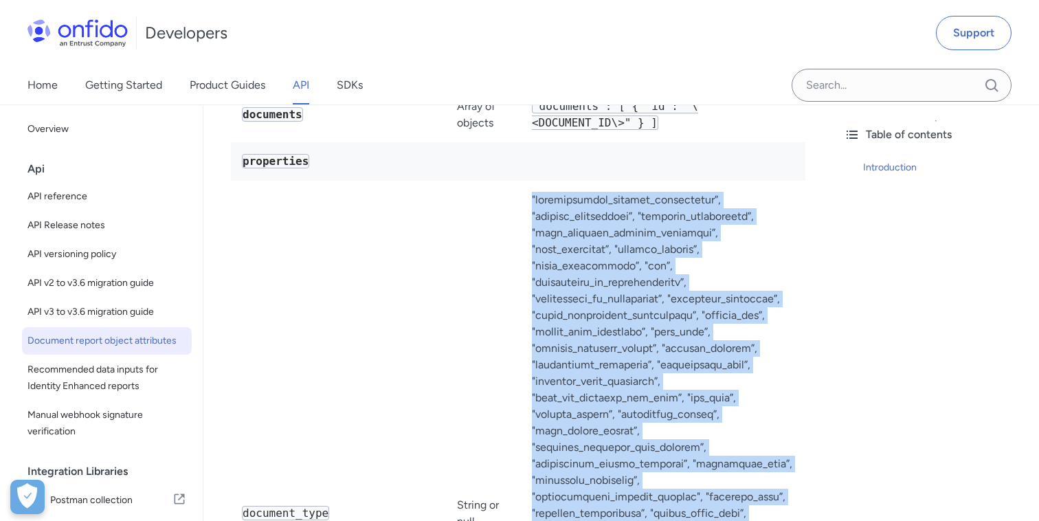
click at [561, 287] on td "Note : This list is subject to change and may not be exhaustive." at bounding box center [663, 513] width 284 height 665
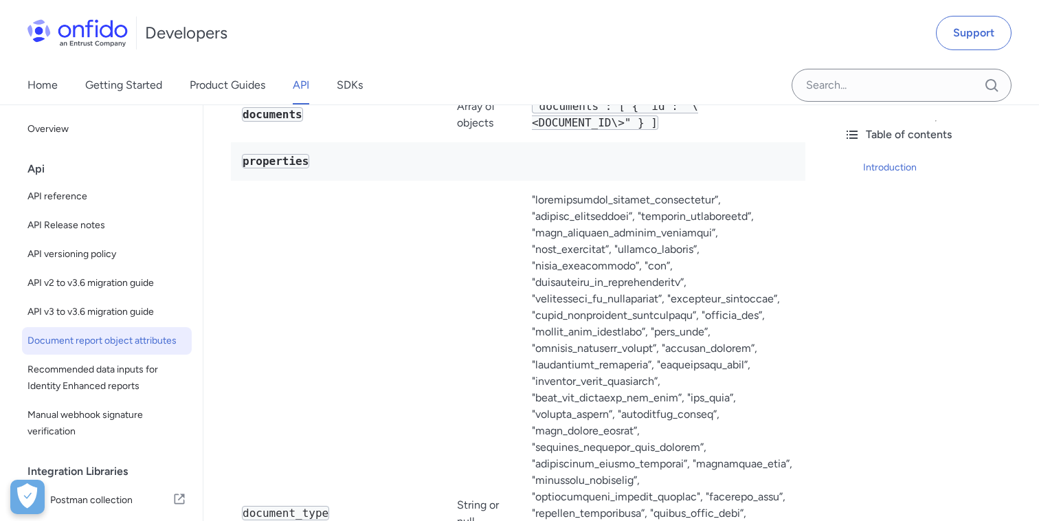
click at [561, 287] on td "Note : This list is subject to change and may not be exhaustive." at bounding box center [663, 513] width 284 height 665
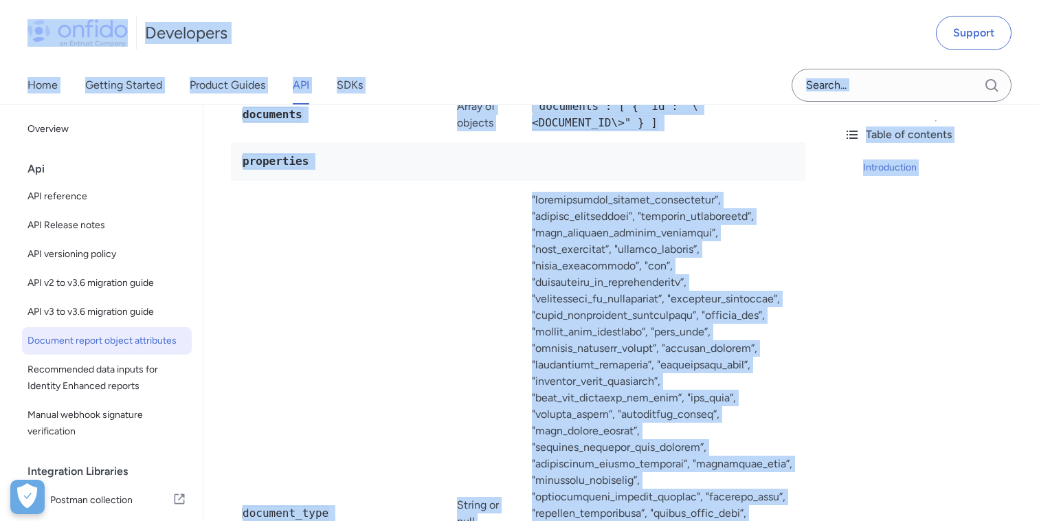
click at [602, 299] on td "Note : This list is subject to change and may not be exhaustive." at bounding box center [663, 513] width 284 height 665
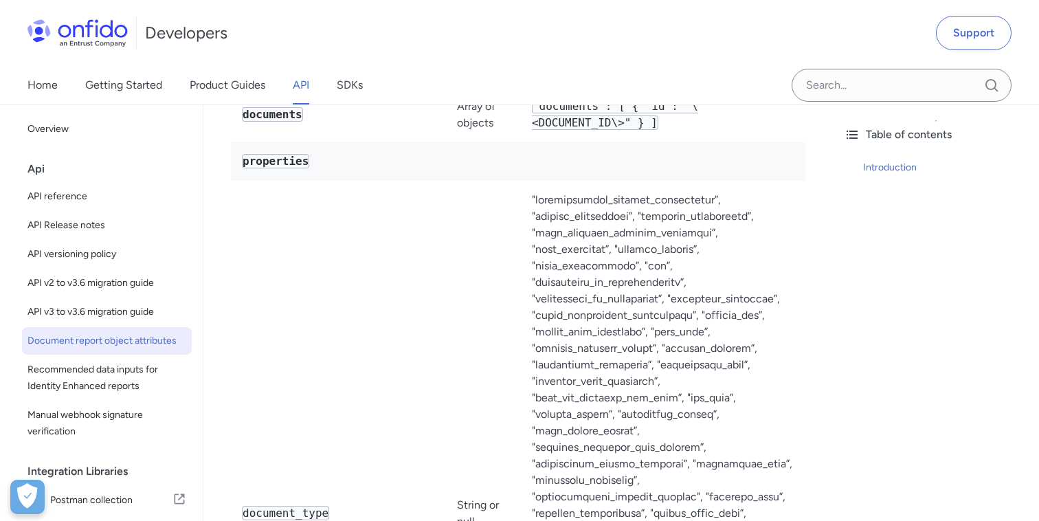
click at [567, 281] on td "Note : This list is subject to change and may not be exhaustive." at bounding box center [663, 513] width 284 height 665
copy td "certificate_of_naturalisation"
click at [567, 295] on td "Note : This list is subject to change and may not be exhaustive." at bounding box center [663, 513] width 284 height 665
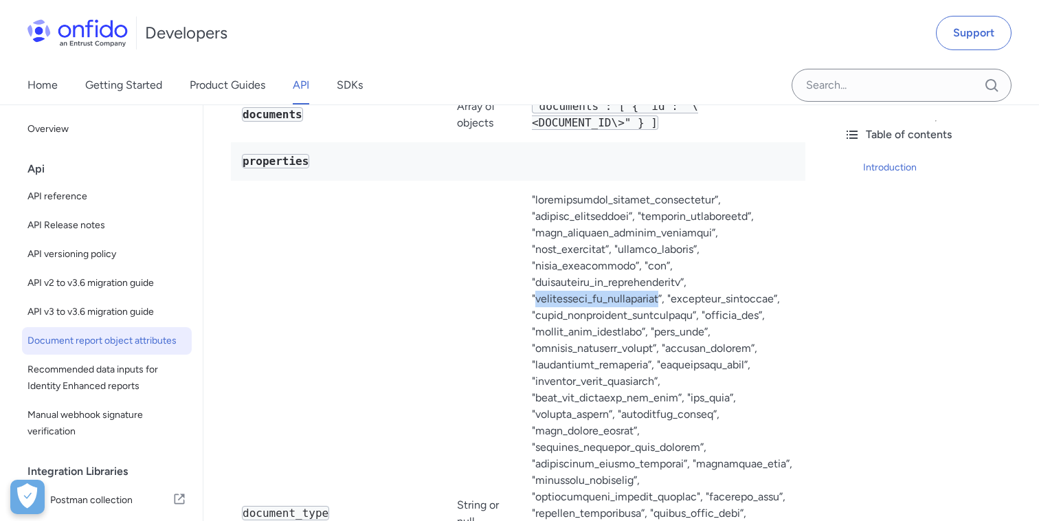
copy td "certificate_of_sponsorship"
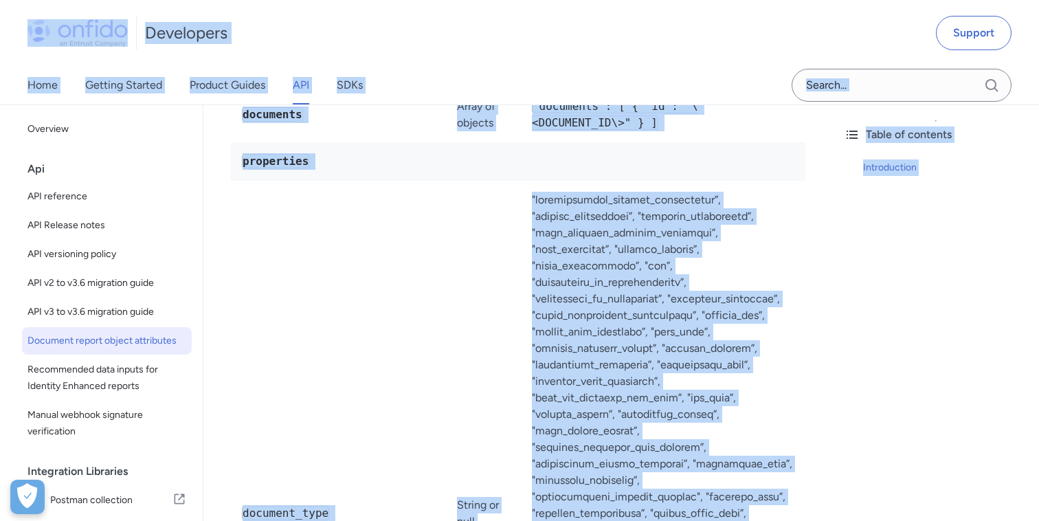
click at [604, 337] on td "Note : This list is subject to change and may not be exhaustive." at bounding box center [663, 513] width 284 height 665
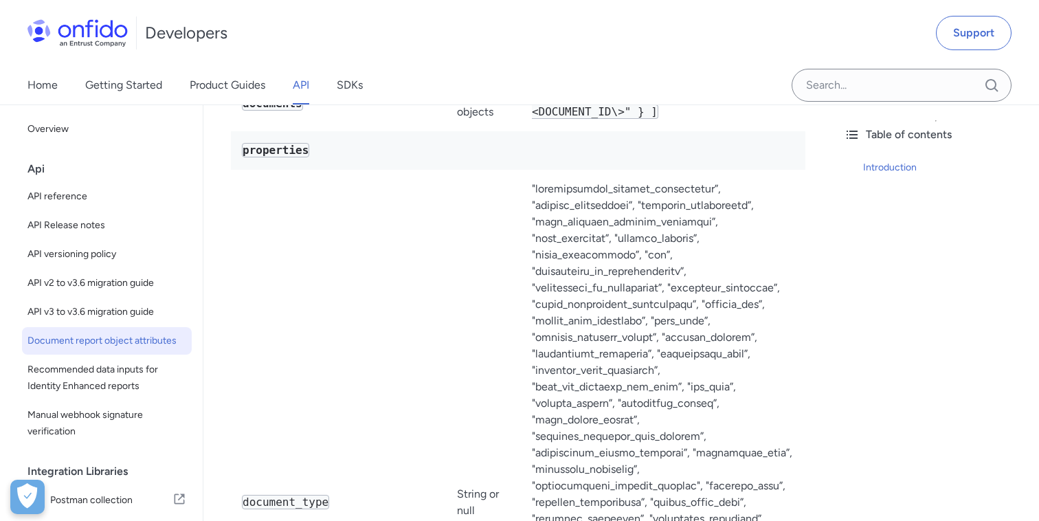
scroll to position [233, 0]
click at [690, 286] on td "Note : This list is subject to change and may not be exhaustive." at bounding box center [663, 500] width 284 height 665
copy td "character_reference"
click at [549, 301] on td "Note : This list is subject to change and may not be exhaustive." at bounding box center [663, 500] width 284 height 665
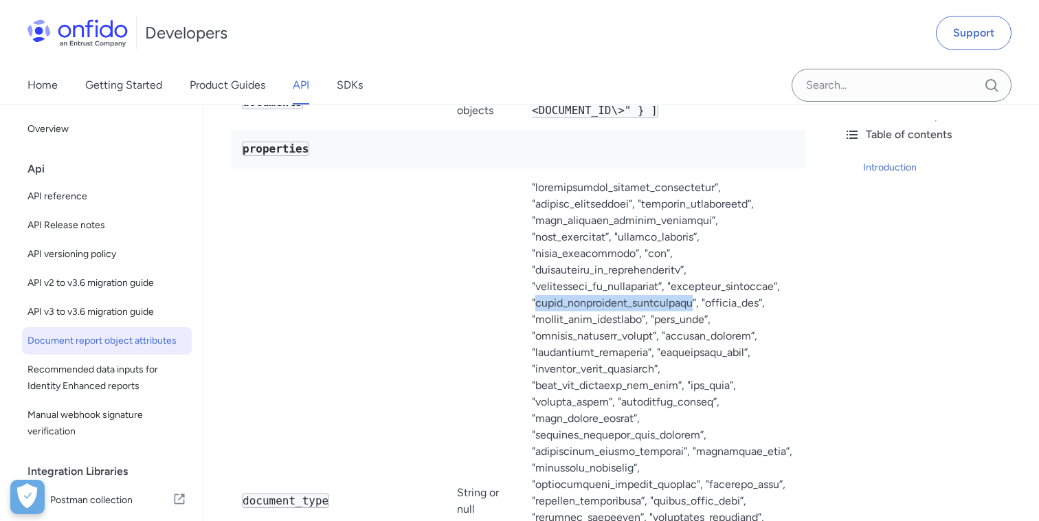
click at [549, 301] on td "Note : This list is subject to change and may not be exhaustive." at bounding box center [663, 500] width 284 height 665
click at [701, 304] on td "Note : This list is subject to change and may not be exhaustive." at bounding box center [663, 500] width 284 height 665
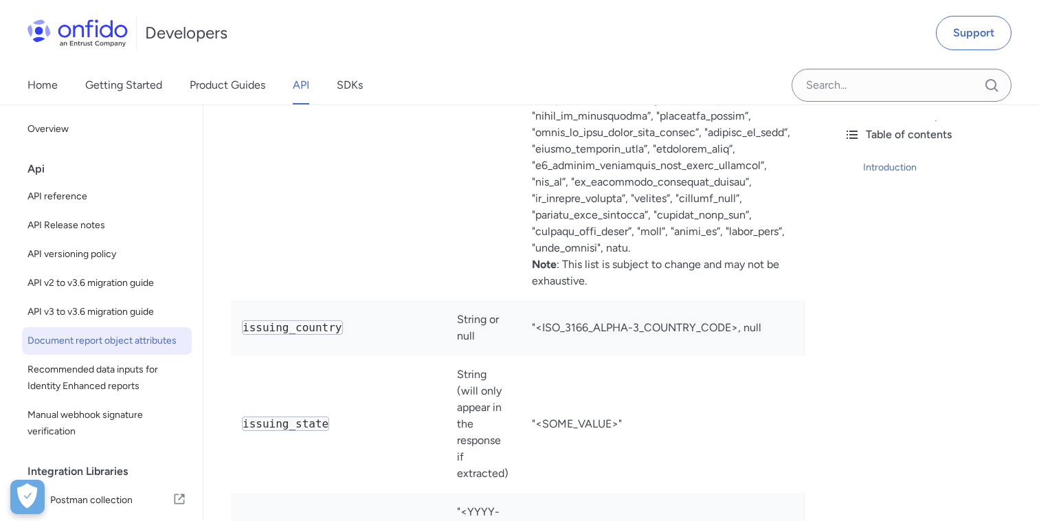
scroll to position [768, 0]
click at [241, 298] on td "issuing_country" at bounding box center [338, 325] width 215 height 55
click at [299, 318] on code "issuing_country" at bounding box center [292, 325] width 101 height 14
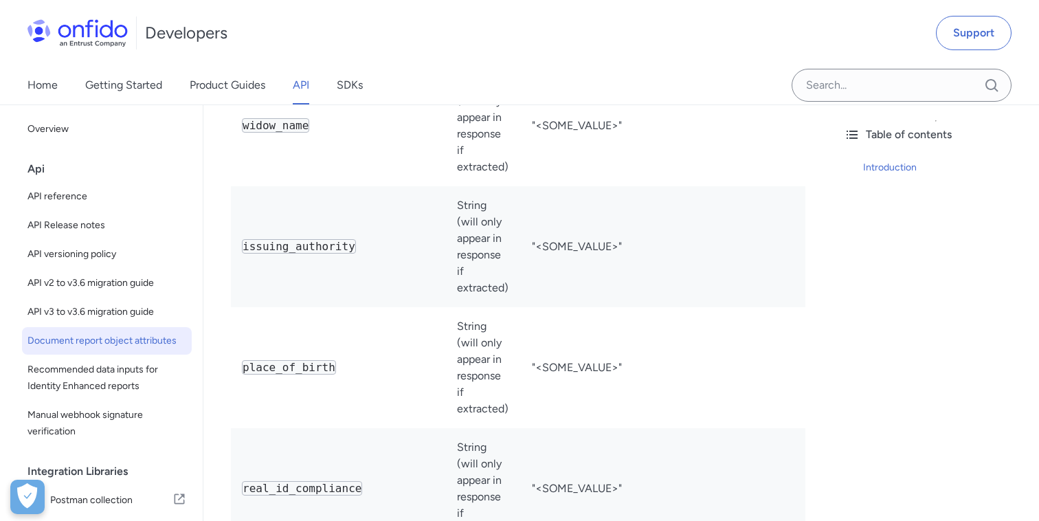
scroll to position [1730, 0]
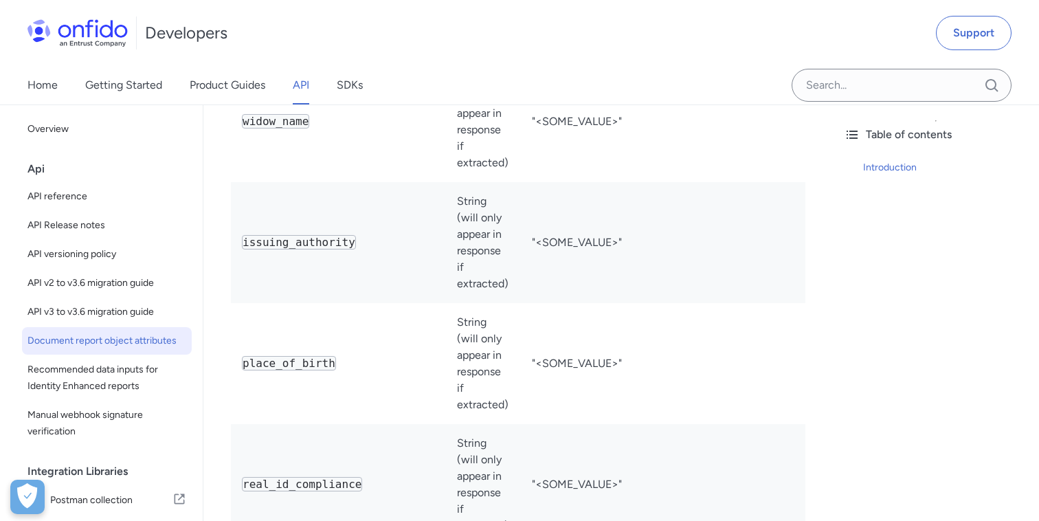
click at [278, 235] on code "issuing_authority" at bounding box center [299, 242] width 114 height 14
drag, startPoint x: 278, startPoint y: 231, endPoint x: 316, endPoint y: 231, distance: 37.8
click at [316, 235] on code "issuing_authority" at bounding box center [299, 242] width 114 height 14
click at [269, 356] on code "place_of_birth" at bounding box center [289, 363] width 94 height 14
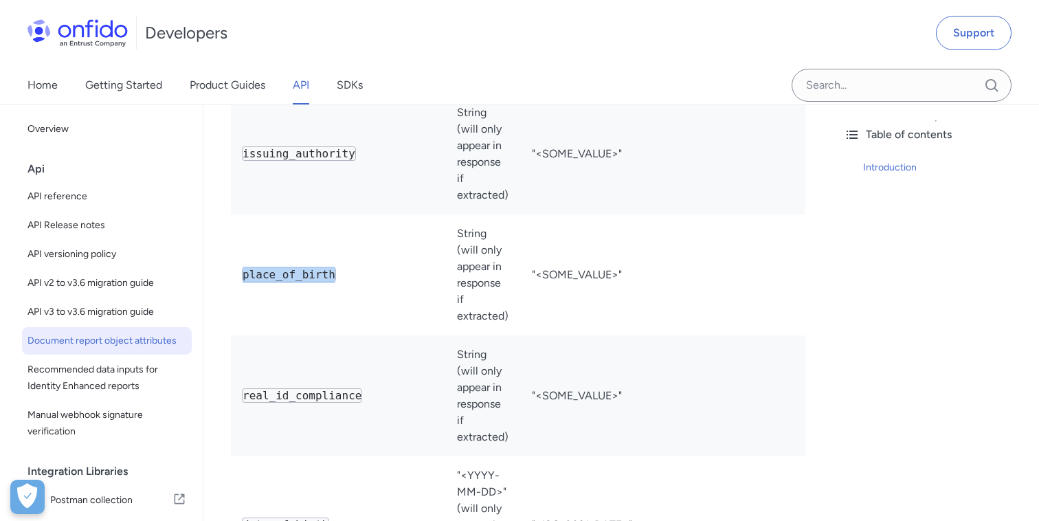
scroll to position [1885, 0]
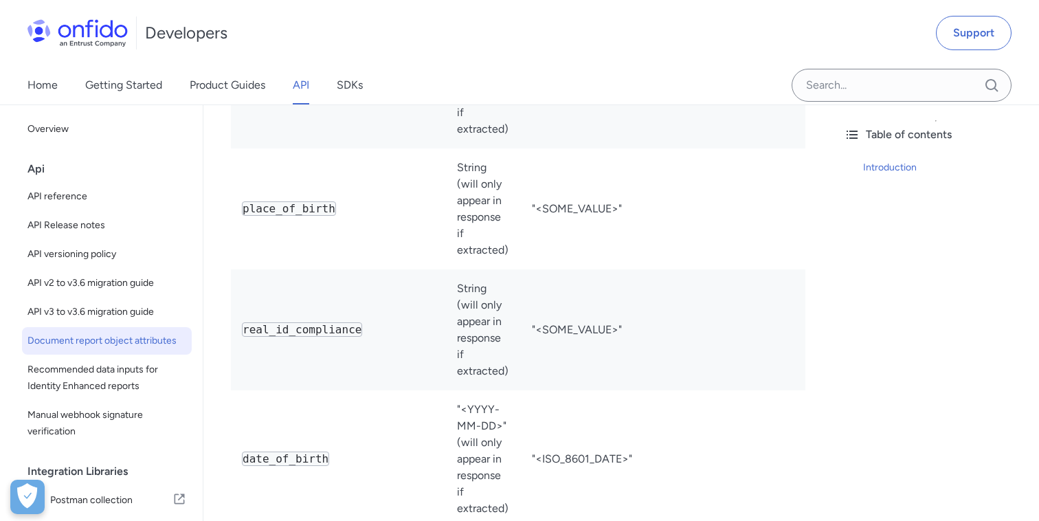
click at [260, 322] on code "real_id_compliance" at bounding box center [302, 329] width 120 height 14
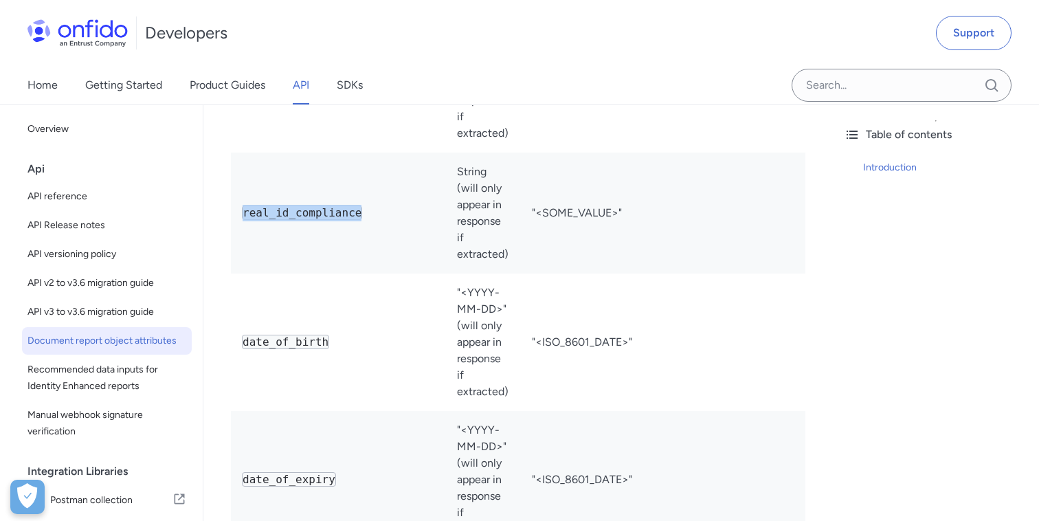
scroll to position [2073, 0]
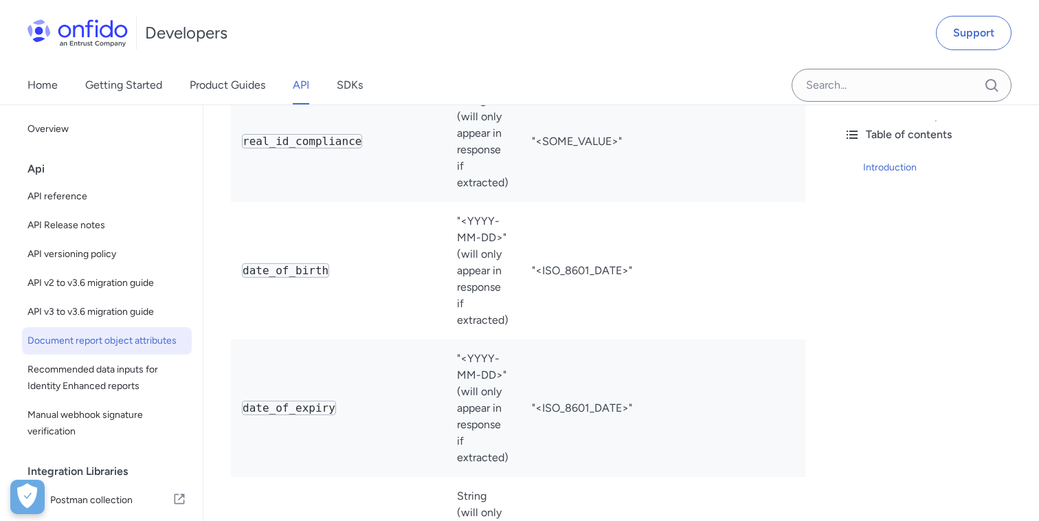
click at [276, 263] on code "date_of_birth" at bounding box center [285, 270] width 87 height 14
click at [293, 400] on code "date_of_expiry" at bounding box center [289, 407] width 94 height 14
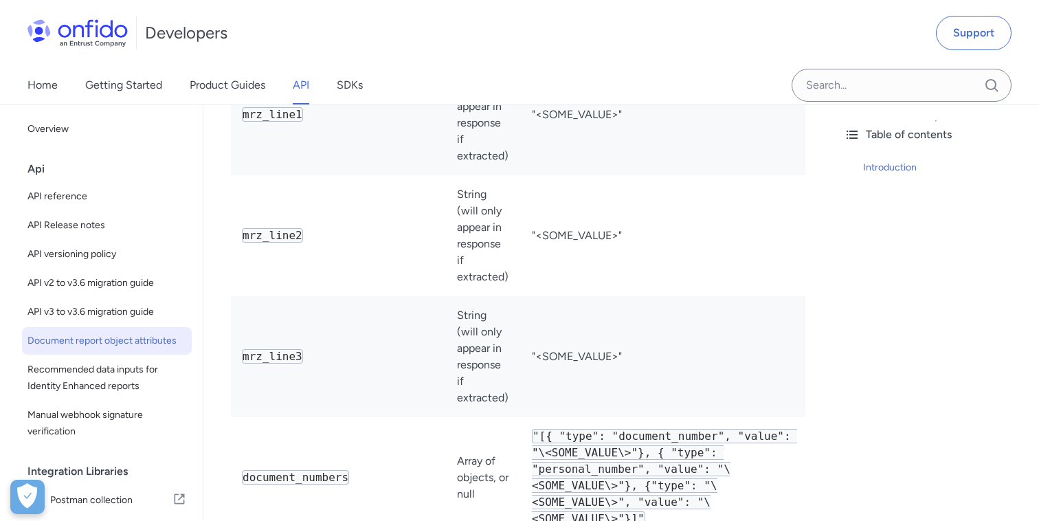
scroll to position [2633, 0]
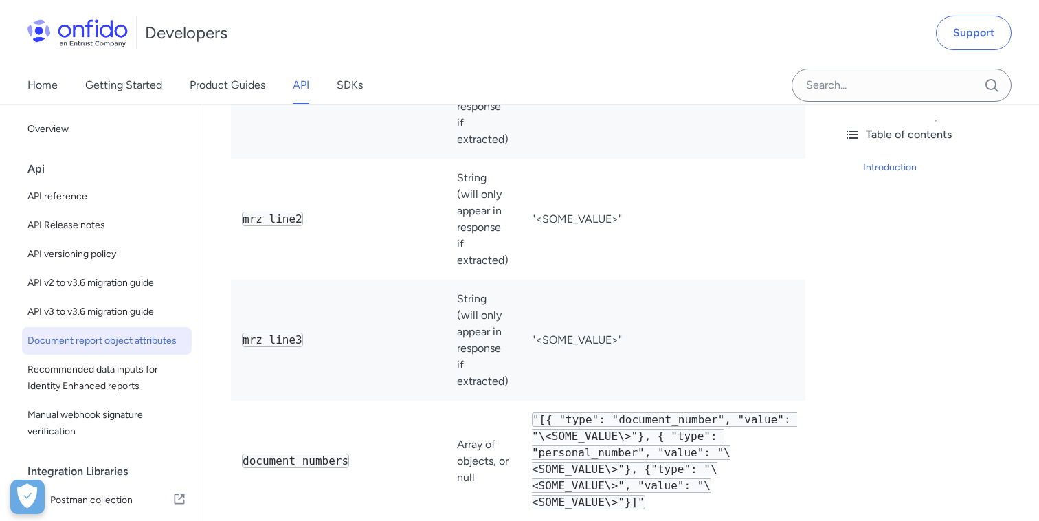
click at [276, 210] on td "mrz_line2" at bounding box center [338, 219] width 215 height 121
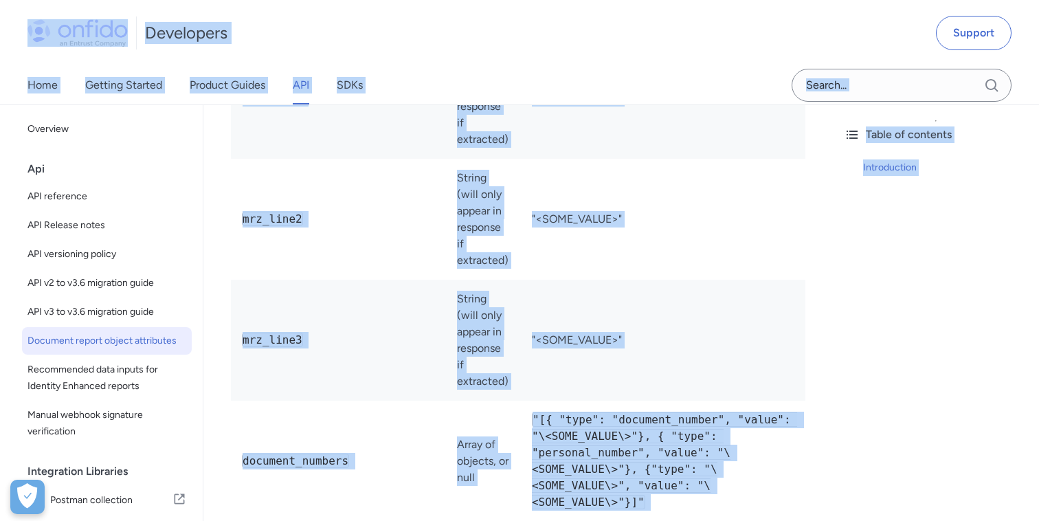
click at [281, 212] on code "mrz_line2" at bounding box center [272, 219] width 61 height 14
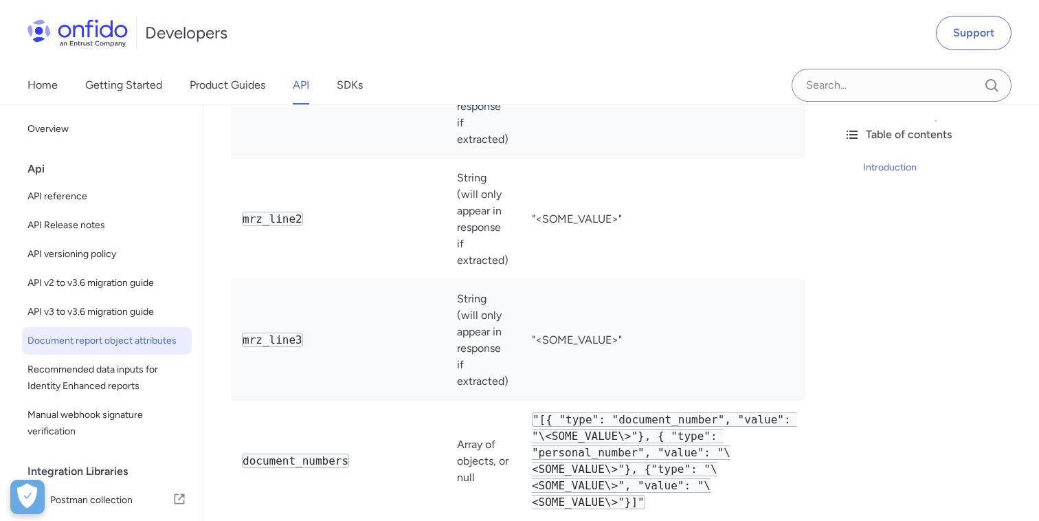
click at [265, 212] on code "mrz_line2" at bounding box center [272, 219] width 61 height 14
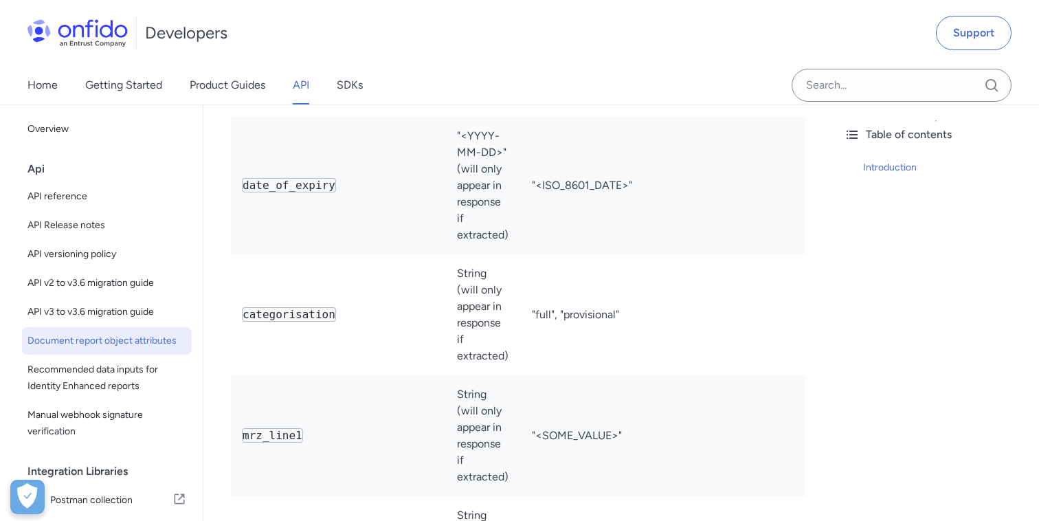
scroll to position [2286, 0]
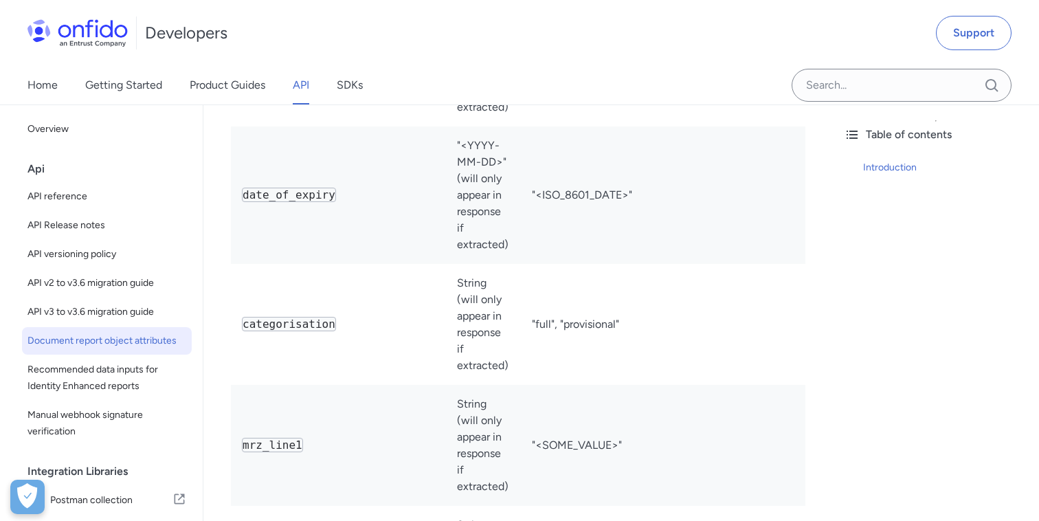
click at [291, 317] on code "categorisation" at bounding box center [289, 324] width 94 height 14
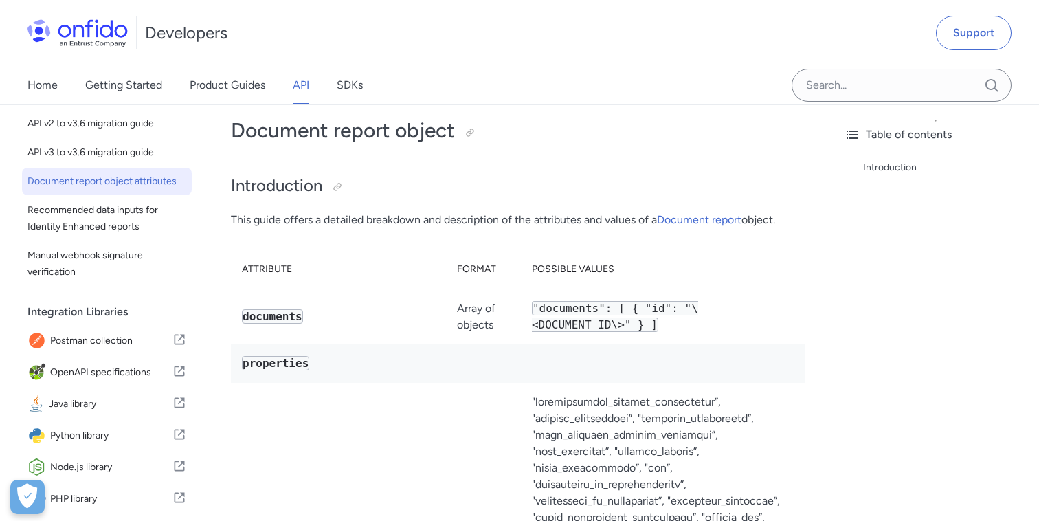
scroll to position [34, 0]
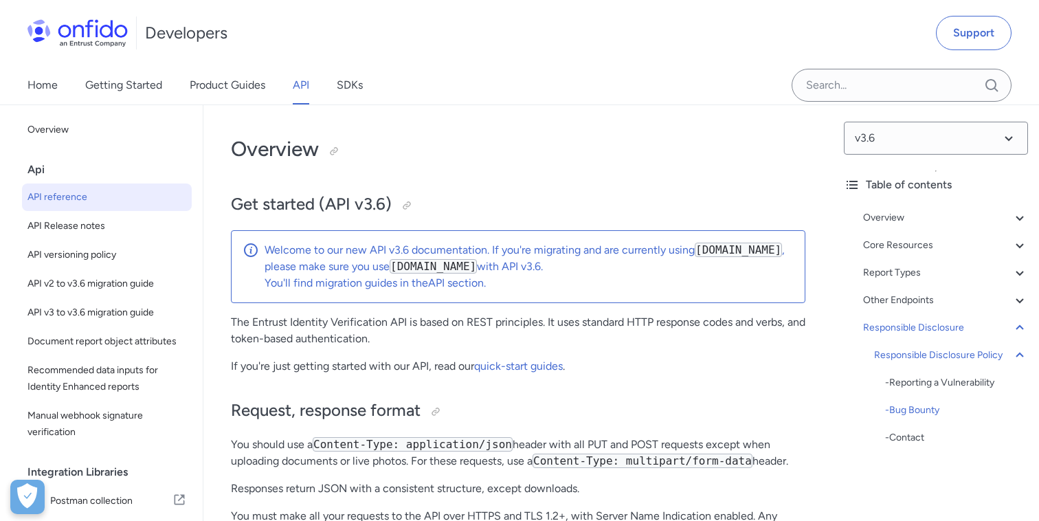
select select "http"
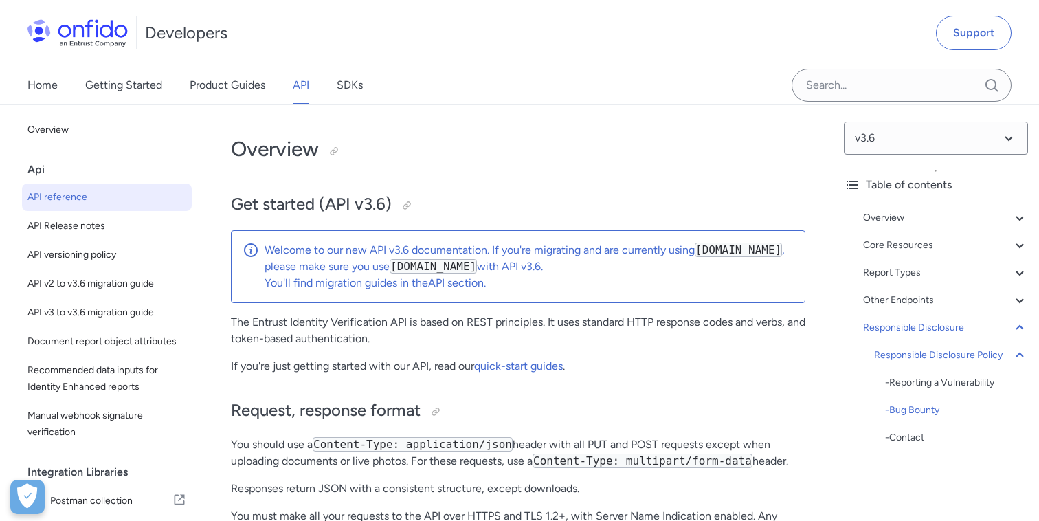
select select "http"
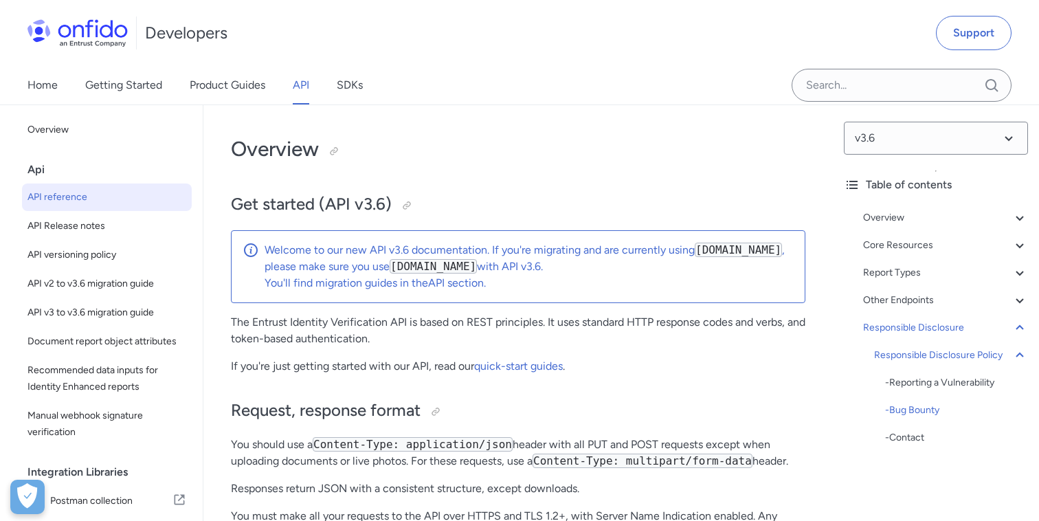
select select "http"
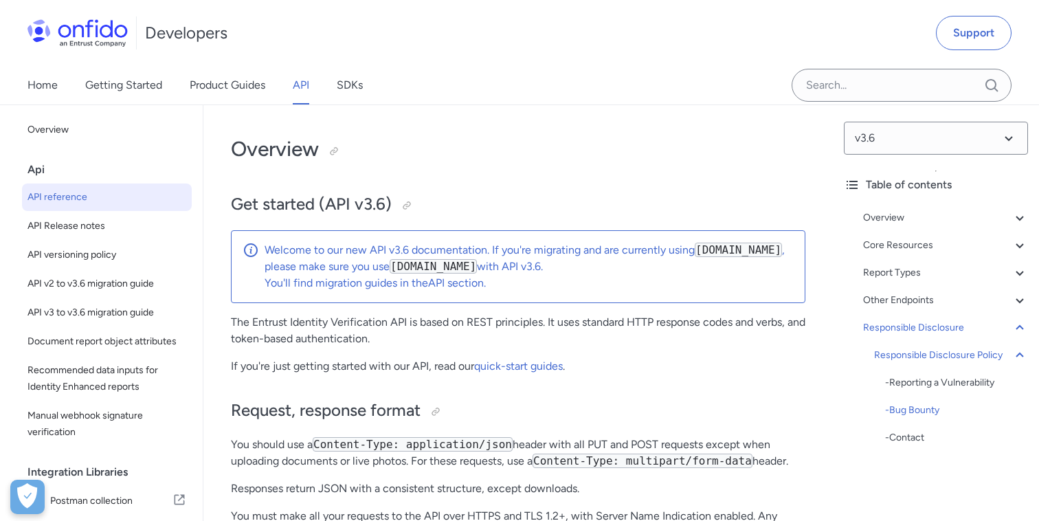
select select "http"
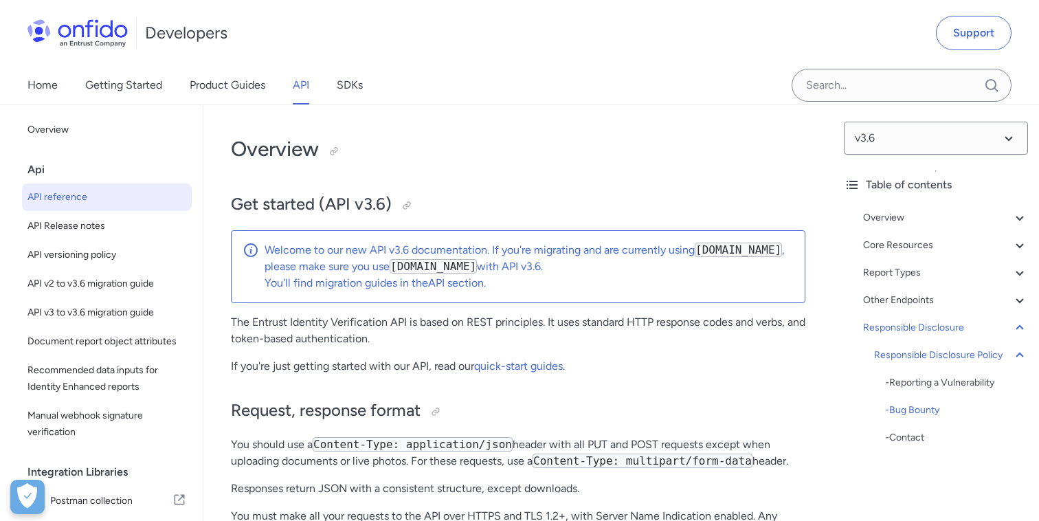
select select "http"
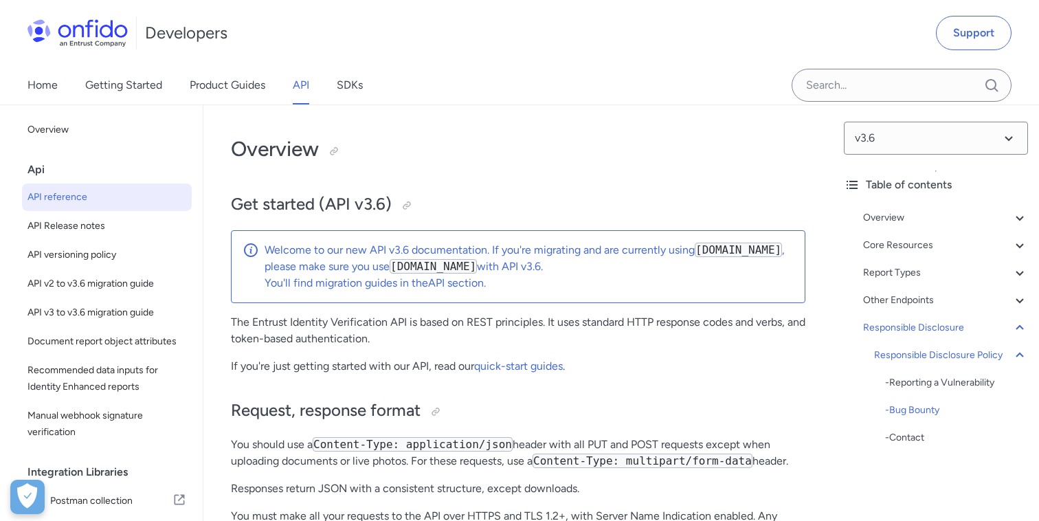
select select "http"
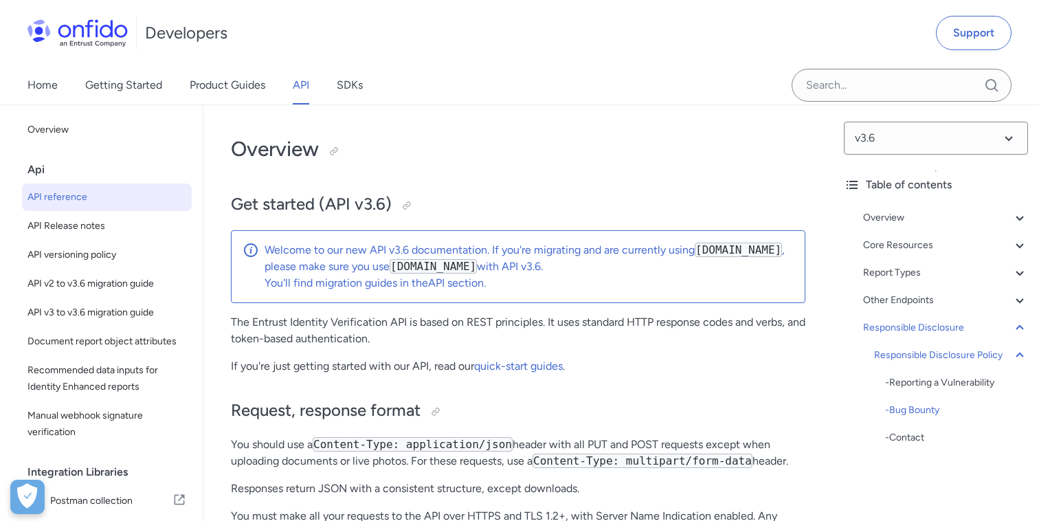
select select "http"
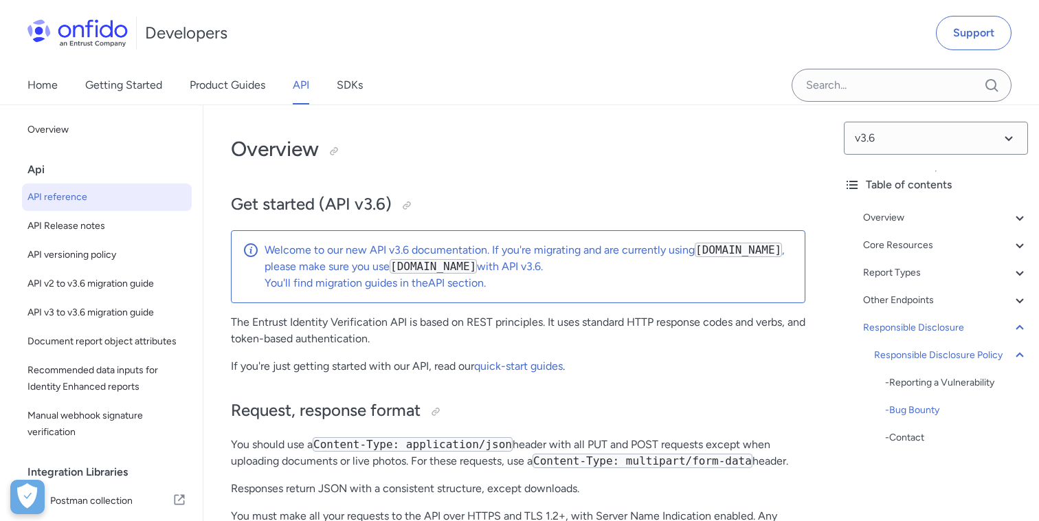
select select "http"
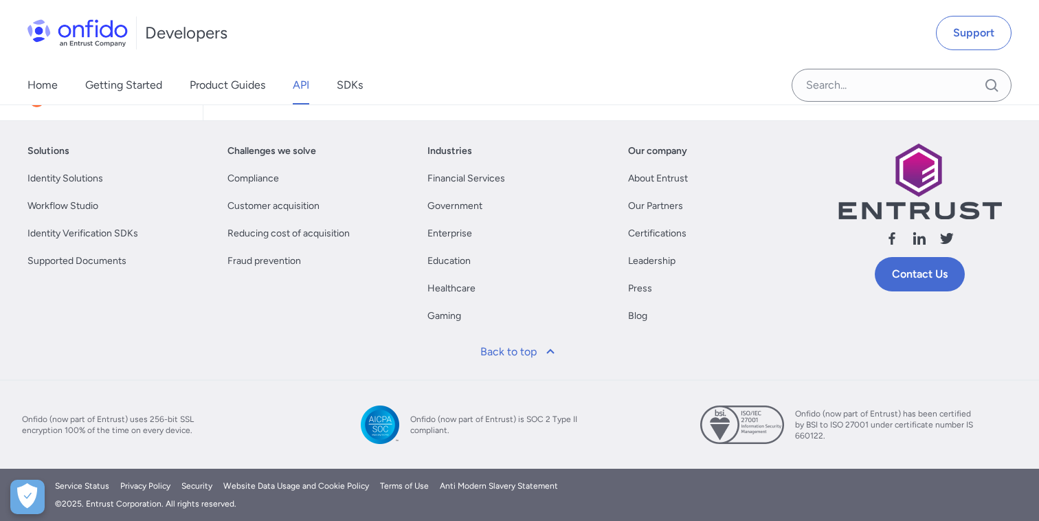
scroll to position [1, 0]
